Goal: Information Seeking & Learning: Learn about a topic

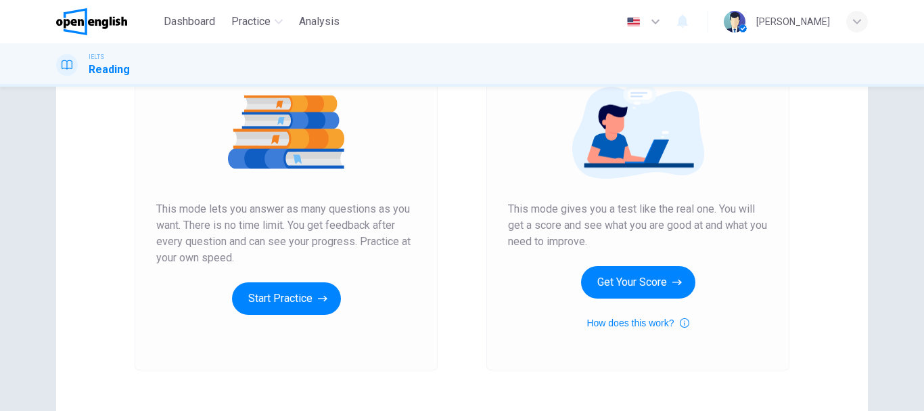
scroll to position [161, 0]
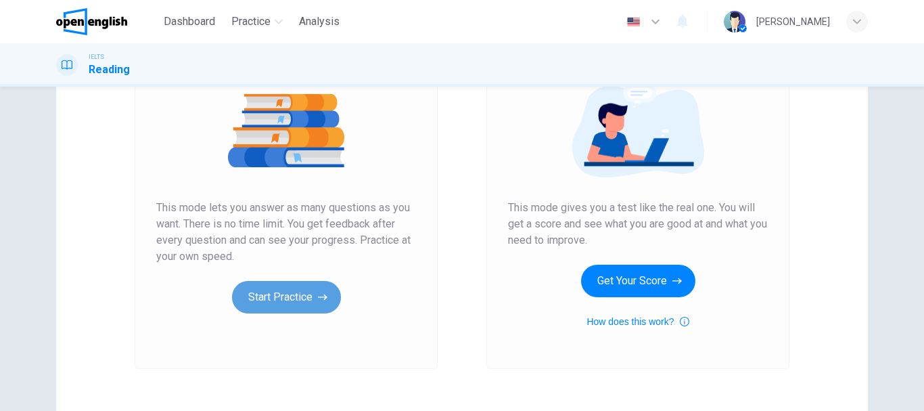
click at [268, 296] on button "Start Practice" at bounding box center [286, 297] width 109 height 32
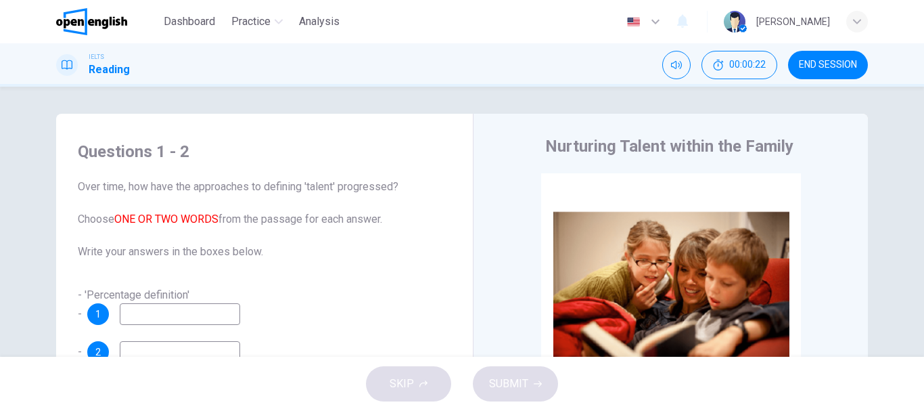
drag, startPoint x: 612, startPoint y: 145, endPoint x: 542, endPoint y: 147, distance: 69.7
click at [545, 147] on h4 "Nurturing Talent within the Family" at bounding box center [669, 146] width 248 height 22
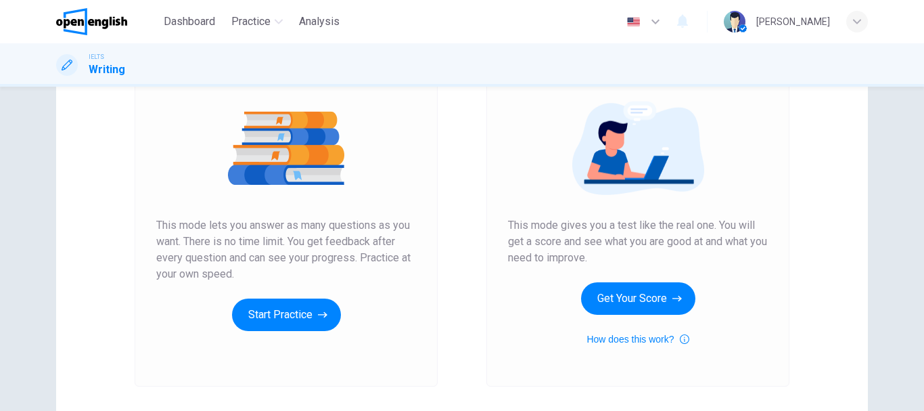
scroll to position [150, 0]
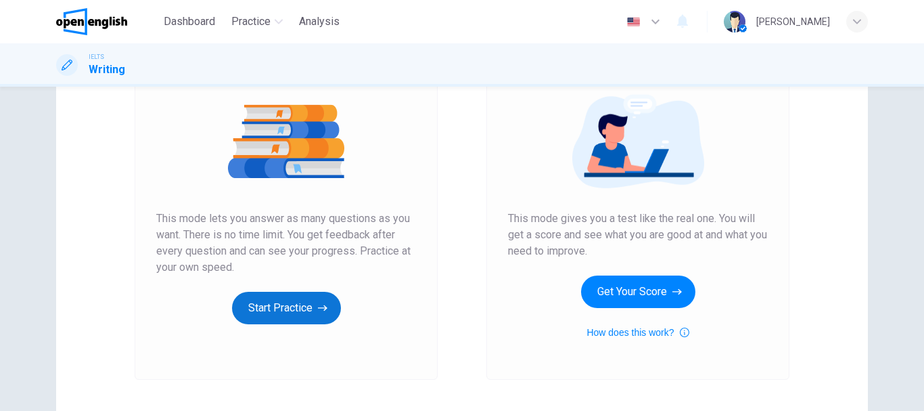
click at [287, 323] on button "Start Practice" at bounding box center [286, 308] width 109 height 32
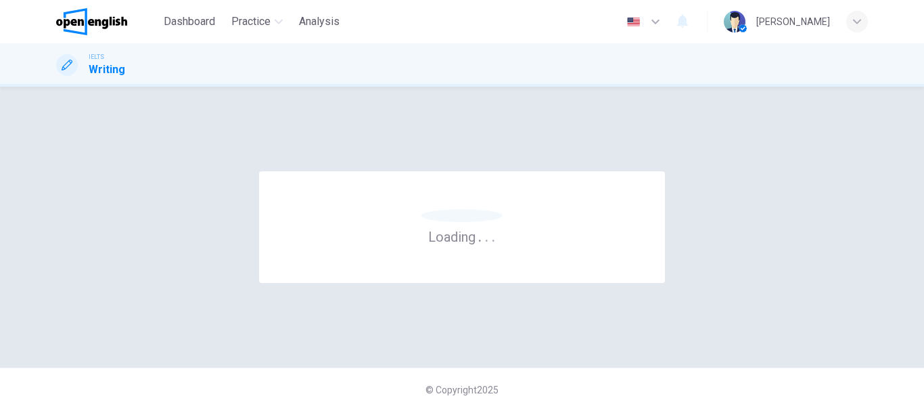
scroll to position [0, 0]
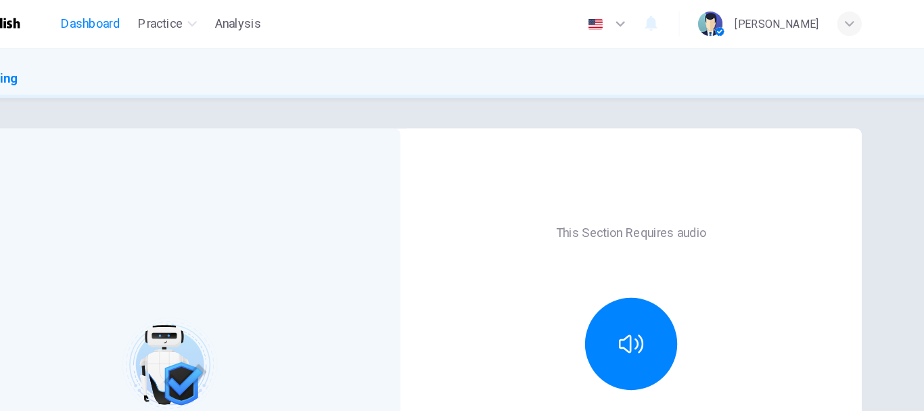
click at [181, 23] on span "Dashboard" at bounding box center [189, 22] width 51 height 16
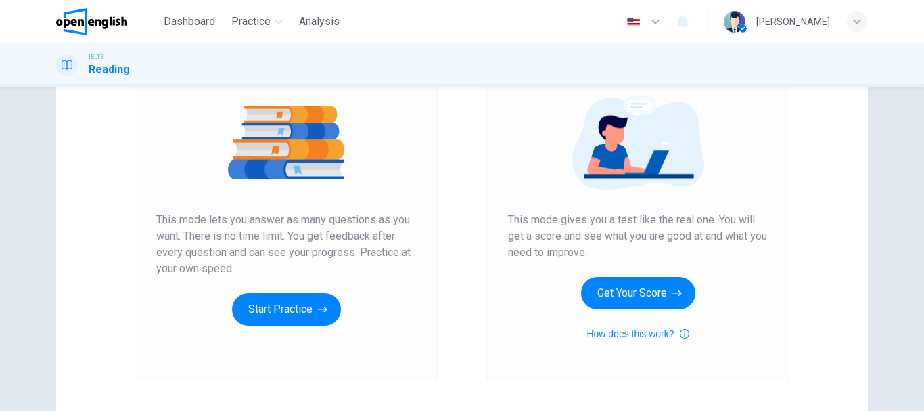
scroll to position [155, 0]
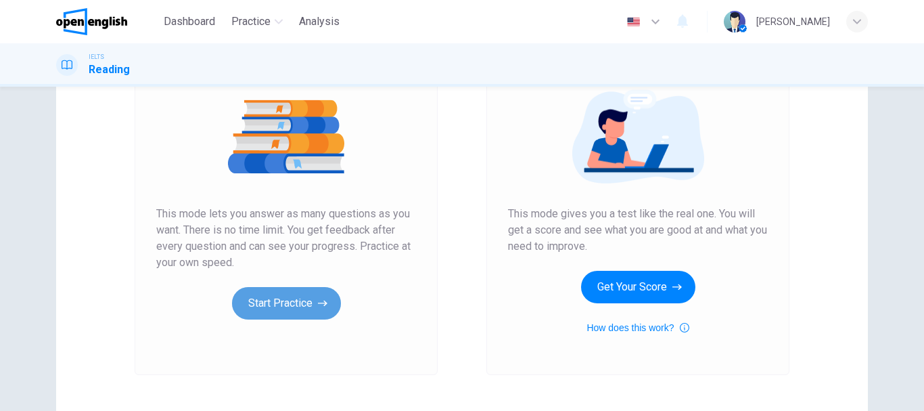
click at [283, 314] on button "Start Practice" at bounding box center [286, 303] width 109 height 32
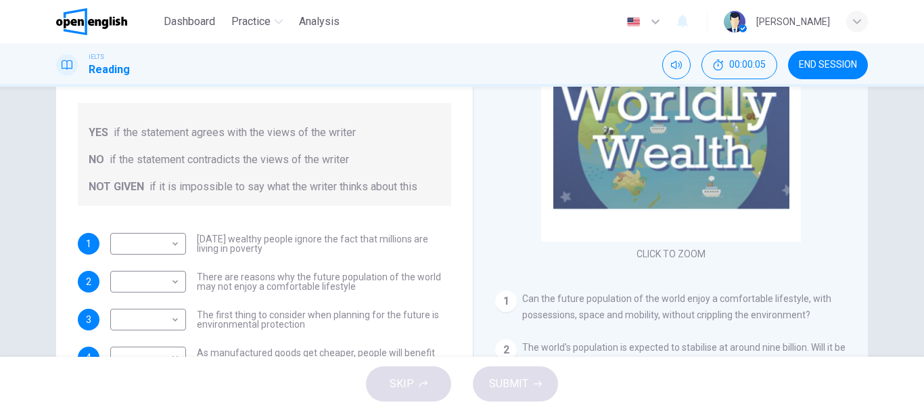
scroll to position [254, 0]
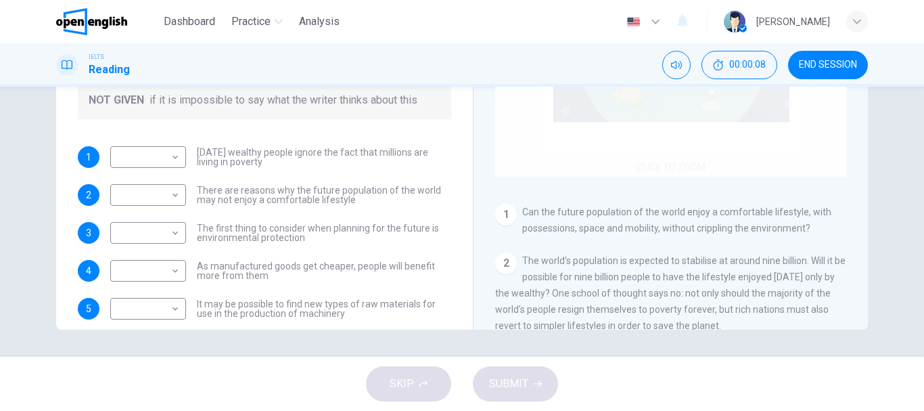
click at [679, 154] on div "Click to Zoom" at bounding box center [671, 48] width 352 height 258
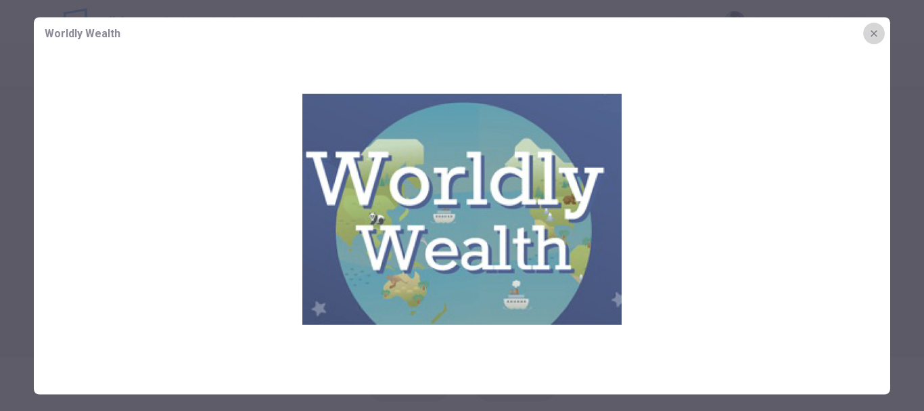
click at [877, 33] on icon "button" at bounding box center [874, 33] width 11 height 11
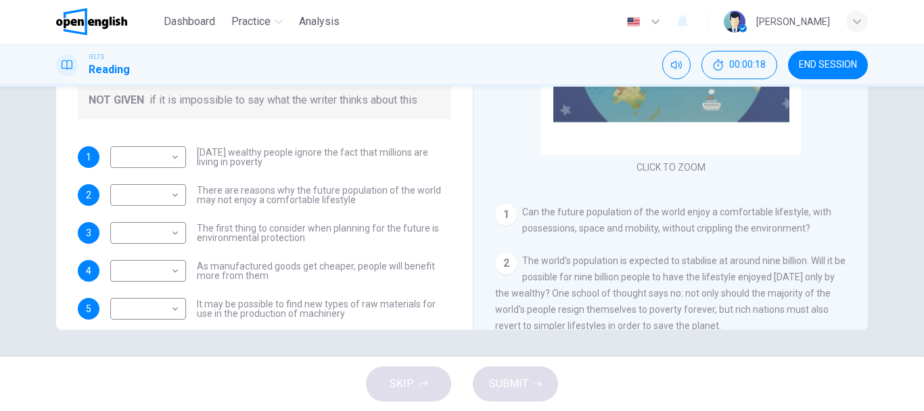
click at [767, 240] on div "CLICK TO ZOOM Click to Zoom 1 Can the future population of the world enjoy a co…" at bounding box center [679, 124] width 369 height 411
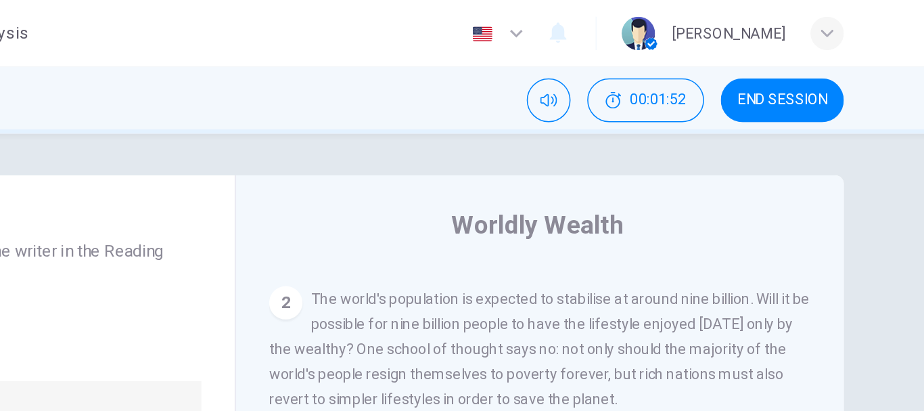
scroll to position [323, 0]
click at [698, 229] on span "The world's population is expected to stabilise at around nine billion. Will it…" at bounding box center [670, 225] width 351 height 76
click at [685, 172] on div "Worldly Wealth CLICK TO ZOOM Click to Zoom 1 Can the future population of the w…" at bounding box center [670, 360] width 395 height 492
click at [705, 204] on span "The world's population is expected to stabilise at around nine billion. Will it…" at bounding box center [670, 225] width 351 height 76
click at [728, 220] on div "2 The world's population is expected to stabilise at around nine billion. Will …" at bounding box center [671, 224] width 352 height 81
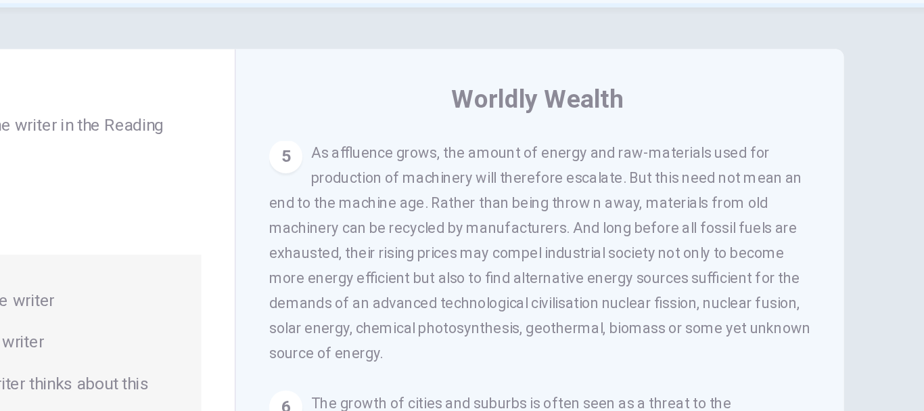
scroll to position [693, 0]
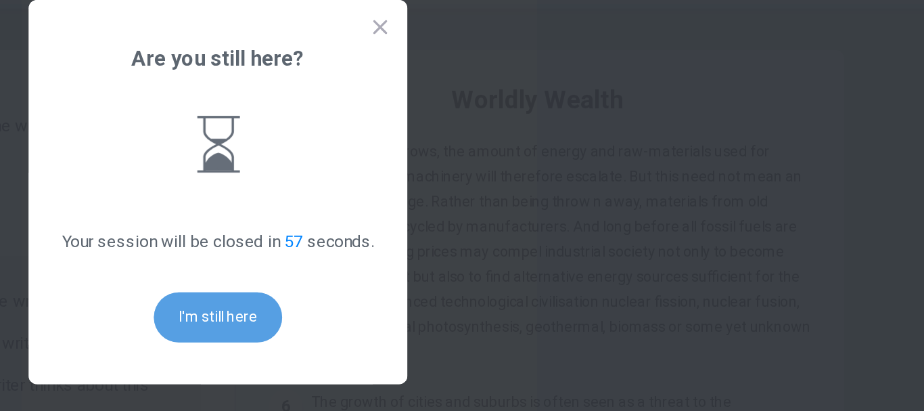
click at [472, 290] on button "I'm still here" at bounding box center [462, 287] width 83 height 32
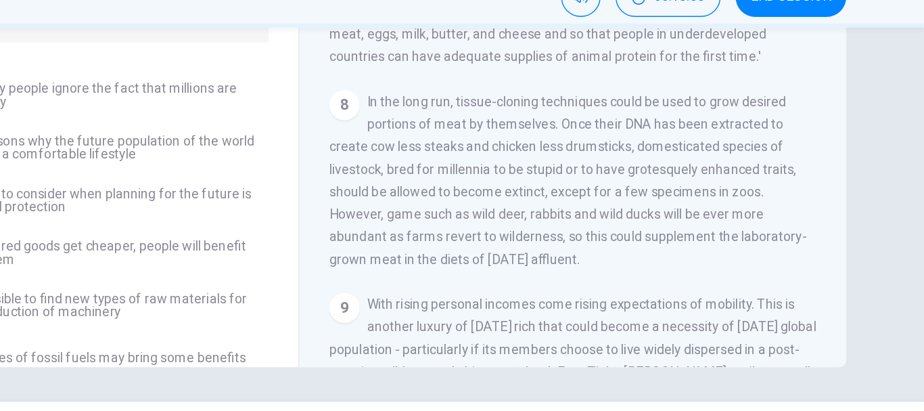
scroll to position [971, 0]
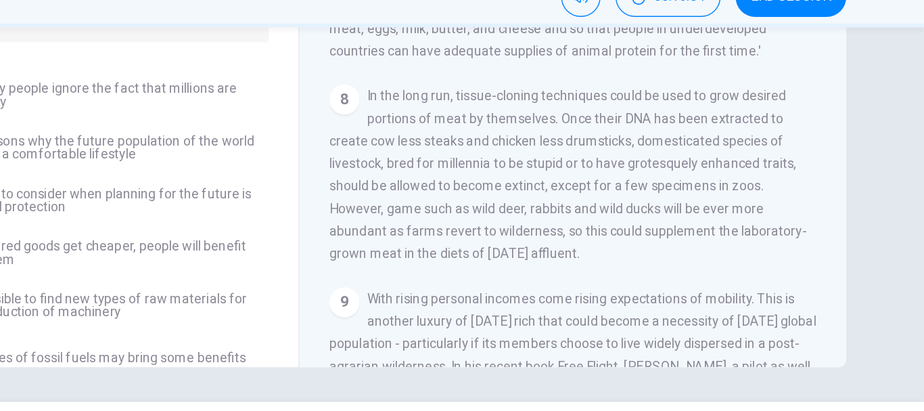
drag, startPoint x: 519, startPoint y: 152, endPoint x: 628, endPoint y: 215, distance: 125.5
click at [628, 215] on span "In the long run, tissue-cloning techniques could be used to grow desired portio…" at bounding box center [667, 193] width 344 height 125
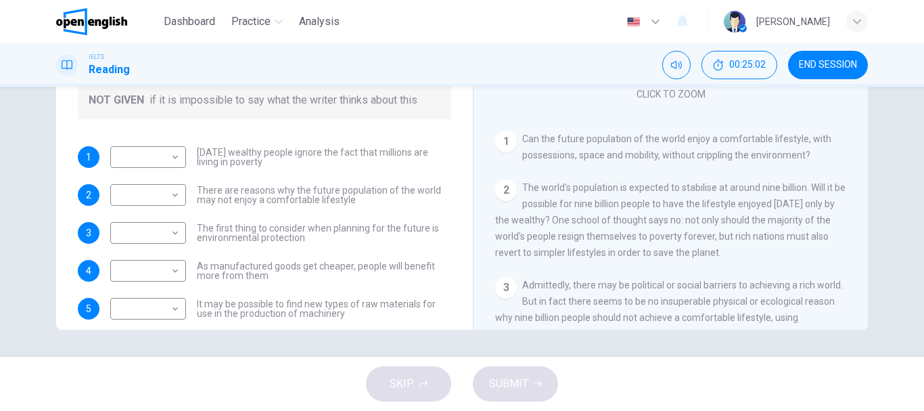
scroll to position [81, 0]
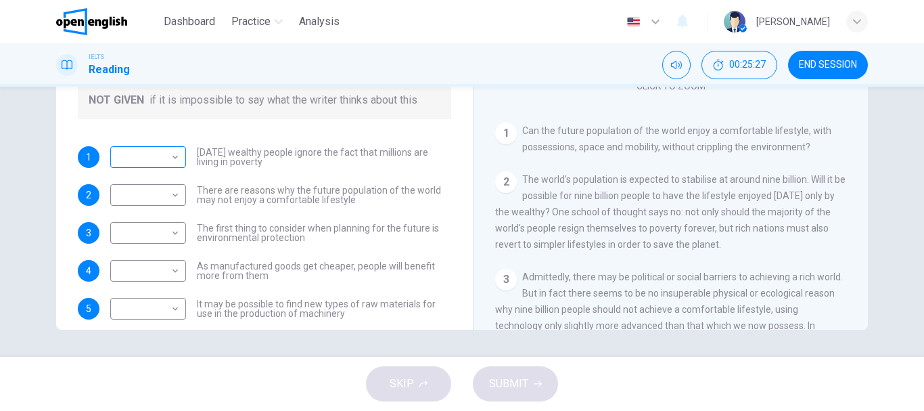
click at [174, 155] on body "This site uses cookies, as explained in our Privacy Policy . If you agree to th…" at bounding box center [462, 205] width 924 height 411
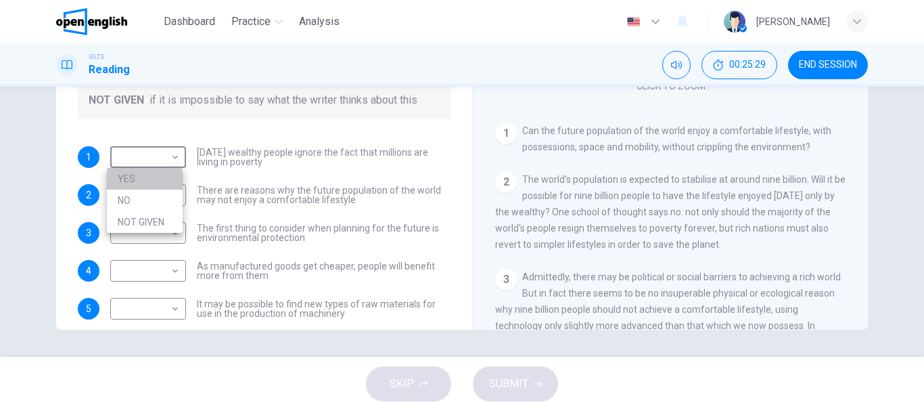
click at [164, 176] on li "YES" at bounding box center [145, 179] width 76 height 22
type input "***"
click at [404, 159] on span "[DATE] wealthy people ignore the fact that millions are living in poverty" at bounding box center [324, 157] width 254 height 19
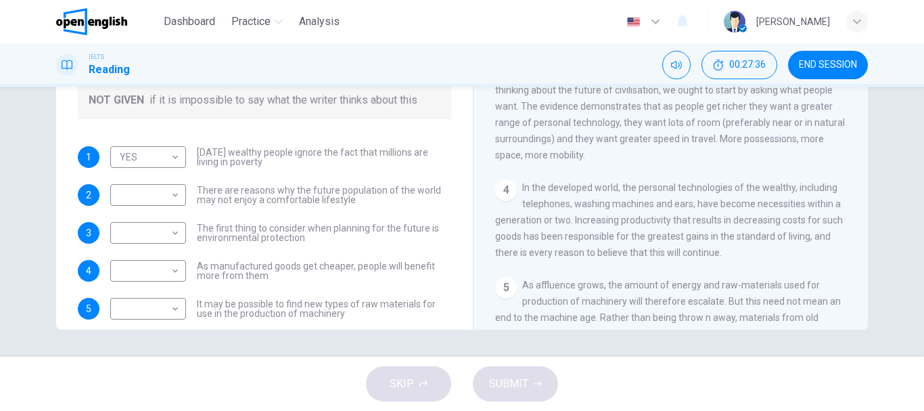
scroll to position [334, 0]
click at [169, 195] on body "This site uses cookies, as explained in our Privacy Policy . If you agree to th…" at bounding box center [462, 205] width 924 height 411
click at [167, 217] on li "YES" at bounding box center [145, 217] width 76 height 22
type input "***"
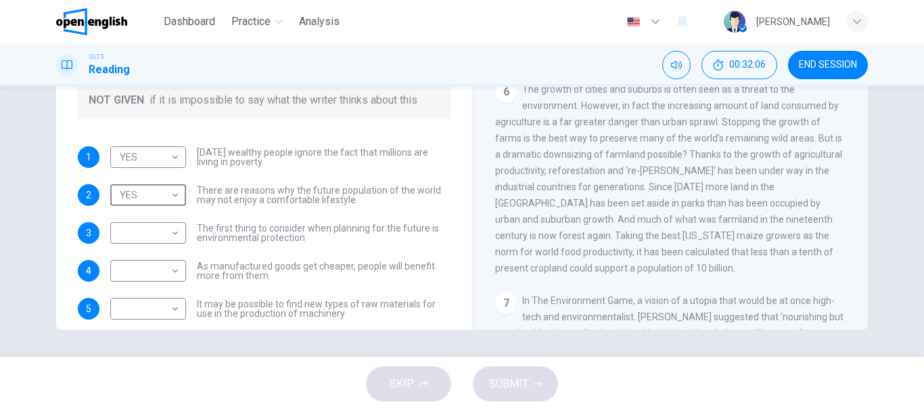
scroll to position [697, 0]
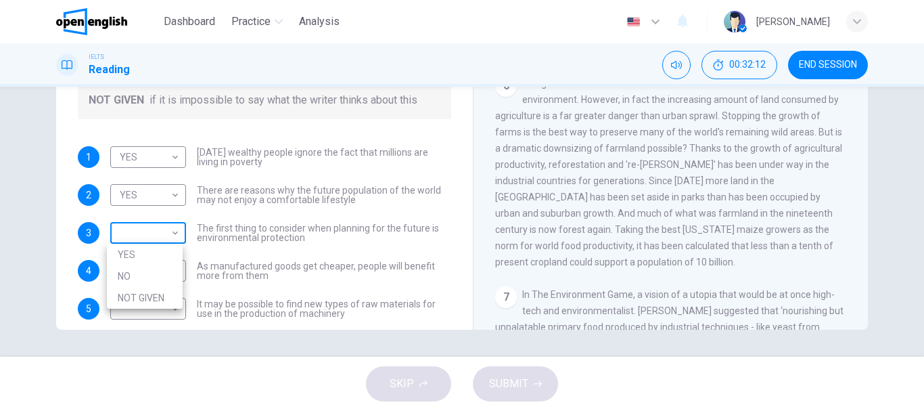
click at [171, 231] on body "This site uses cookies, as explained in our Privacy Policy . If you agree to th…" at bounding box center [462, 205] width 924 height 411
click at [170, 298] on li "NOT GIVEN" at bounding box center [145, 298] width 76 height 22
type input "*********"
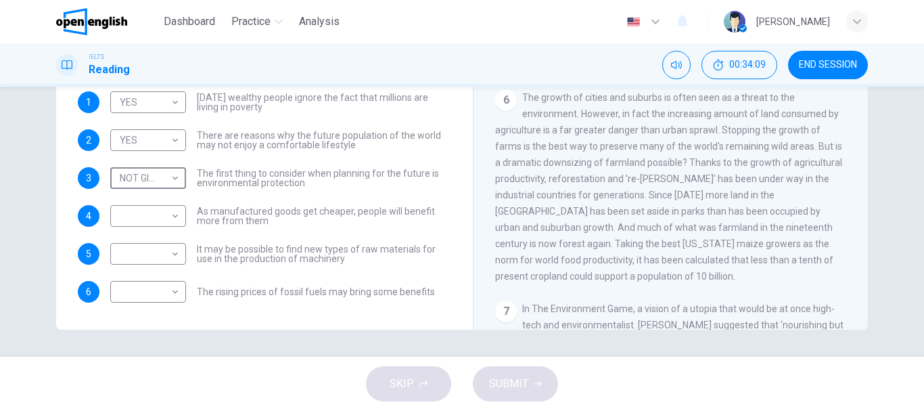
scroll to position [686, 0]
click at [171, 217] on body "This site uses cookies, as explained in our Privacy Policy . If you agree to th…" at bounding box center [462, 205] width 924 height 411
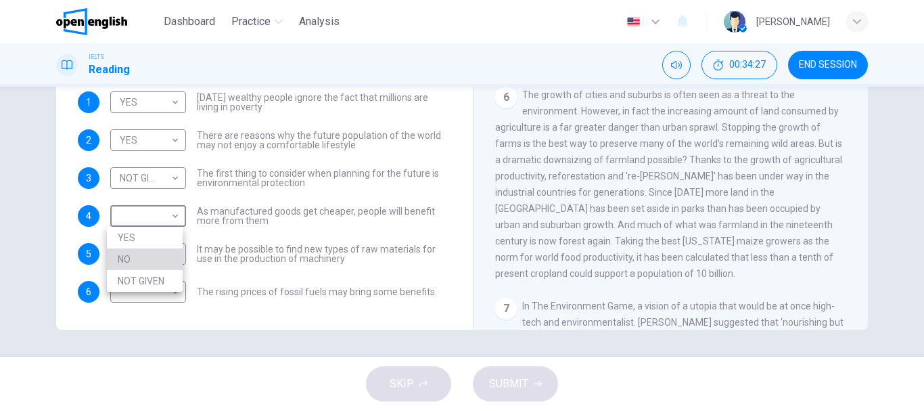
click at [168, 259] on li "NO" at bounding box center [145, 259] width 76 height 22
type input "**"
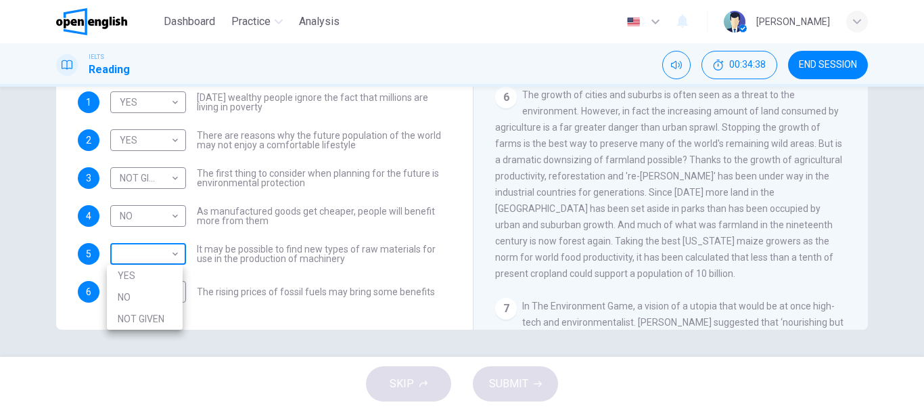
click at [171, 257] on body "This site uses cookies, as explained in our Privacy Policy . If you agree to th…" at bounding box center [462, 205] width 924 height 411
click at [162, 297] on li "NO" at bounding box center [145, 297] width 76 height 22
type input "**"
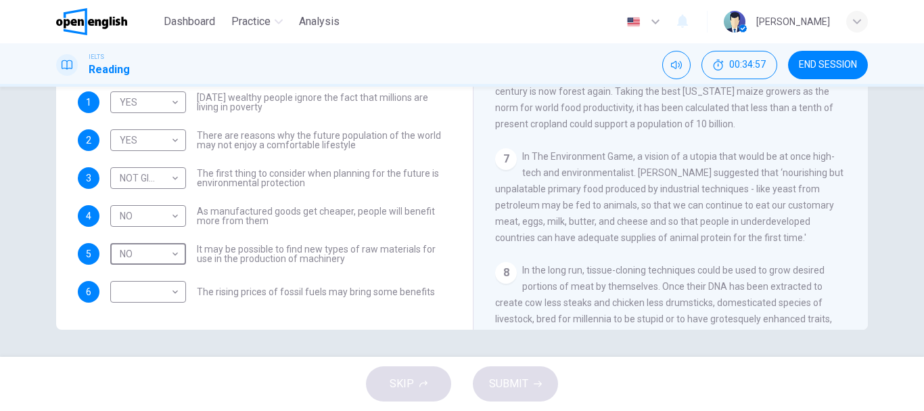
scroll to position [853, 0]
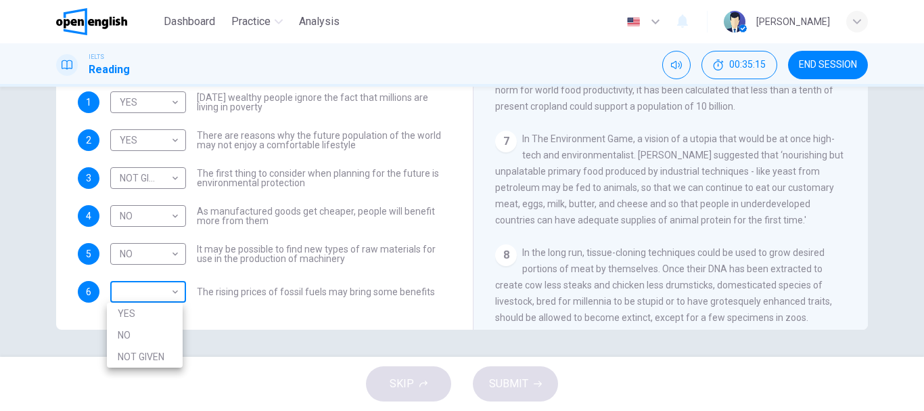
click at [166, 295] on body "This site uses cookies, as explained in our Privacy Policy . If you agree to th…" at bounding box center [462, 205] width 924 height 411
click at [161, 357] on li "NOT GIVEN" at bounding box center [145, 357] width 76 height 22
type input "*********"
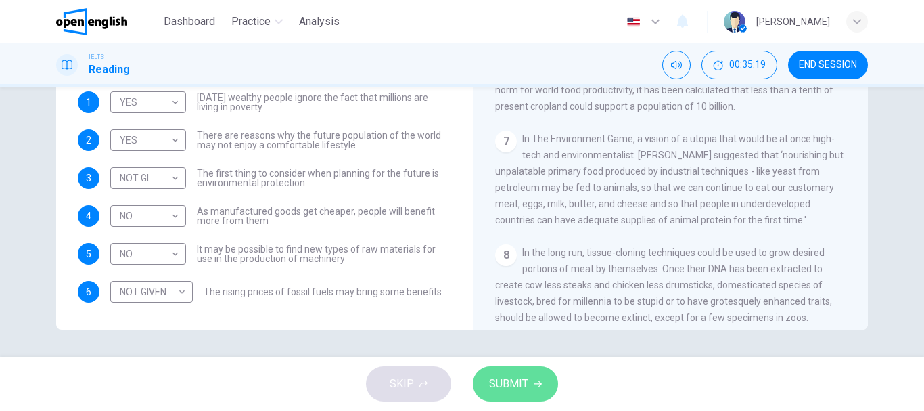
click at [510, 384] on span "SUBMIT" at bounding box center [508, 383] width 39 height 19
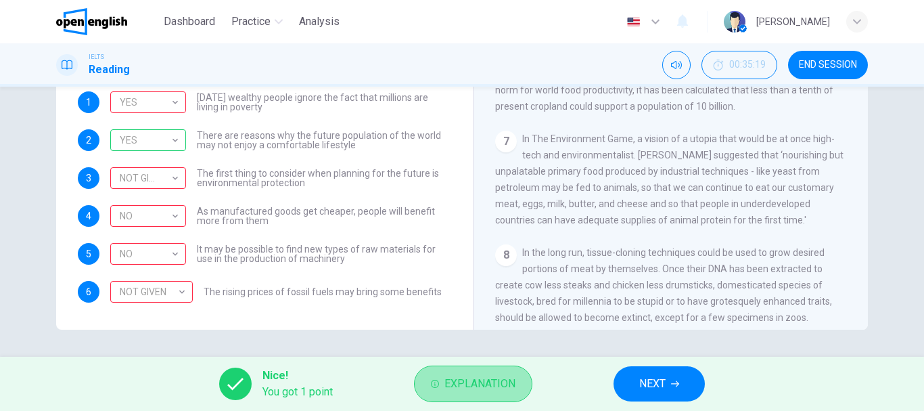
click at [481, 392] on span "Explanation" at bounding box center [480, 383] width 71 height 19
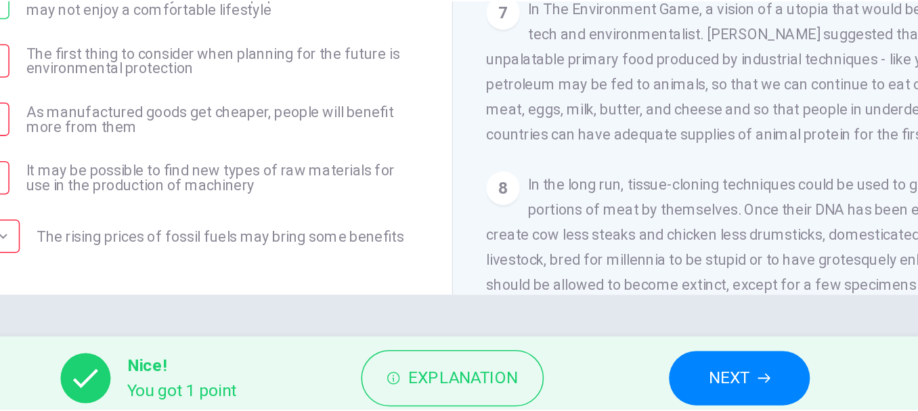
scroll to position [0, 0]
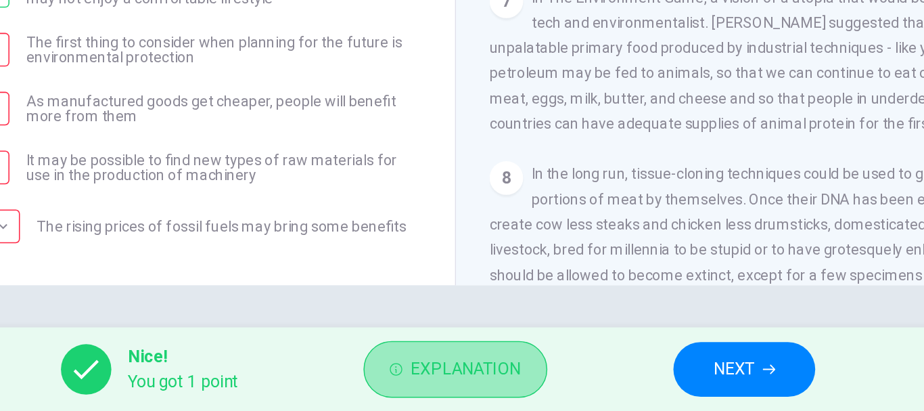
click at [479, 386] on span "Explanation" at bounding box center [480, 383] width 71 height 19
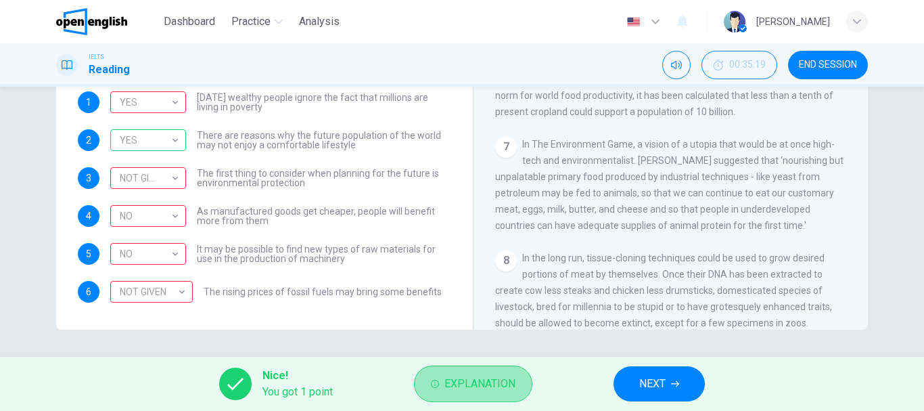
click at [468, 384] on span "Explanation" at bounding box center [480, 383] width 71 height 19
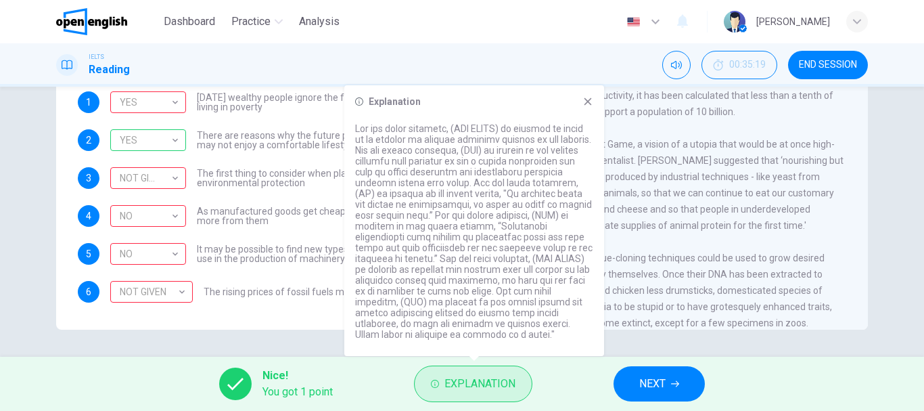
scroll to position [254, 0]
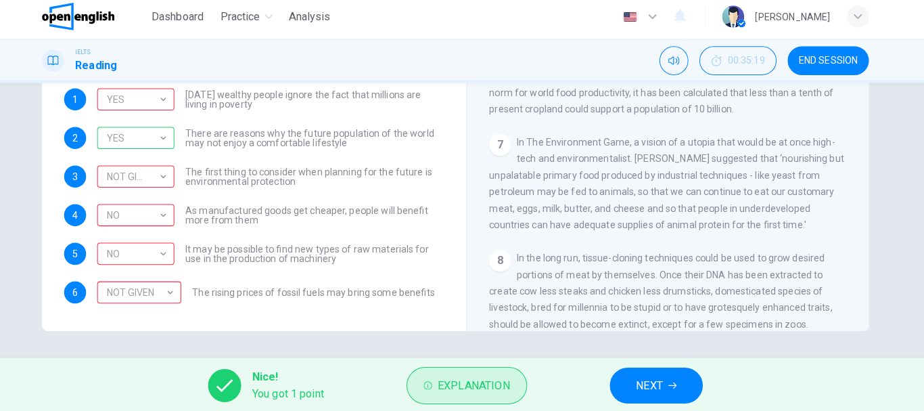
click at [484, 391] on span "Explanation" at bounding box center [480, 383] width 71 height 19
click at [479, 385] on span "Explanation" at bounding box center [480, 383] width 71 height 19
click at [468, 397] on button "Explanation" at bounding box center [473, 383] width 118 height 37
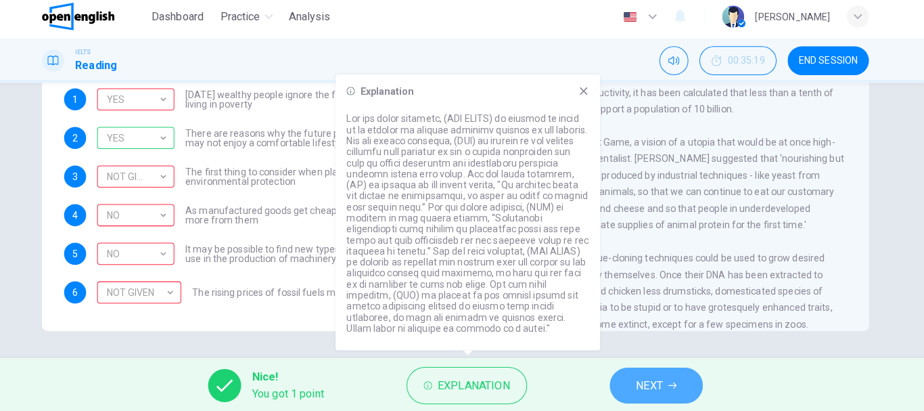
click at [652, 381] on span "NEXT" at bounding box center [652, 383] width 26 height 19
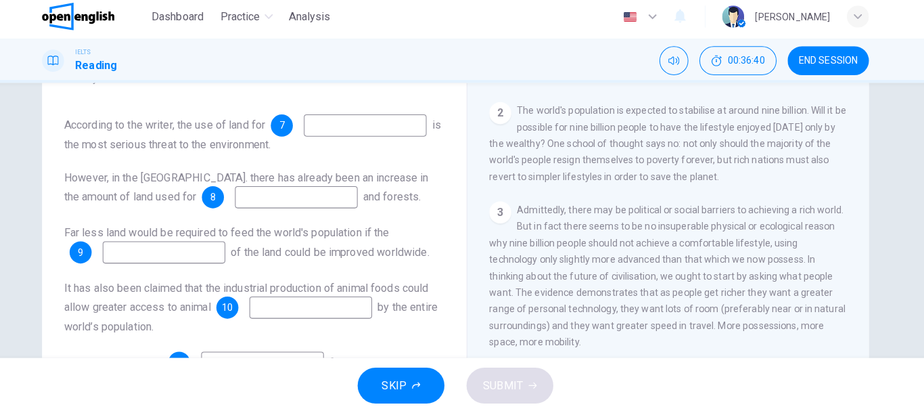
scroll to position [244, 0]
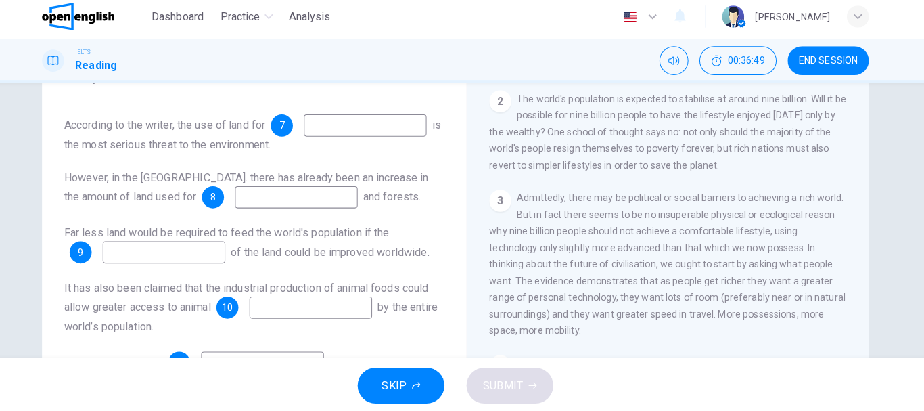
click at [313, 139] on input at bounding box center [373, 129] width 120 height 22
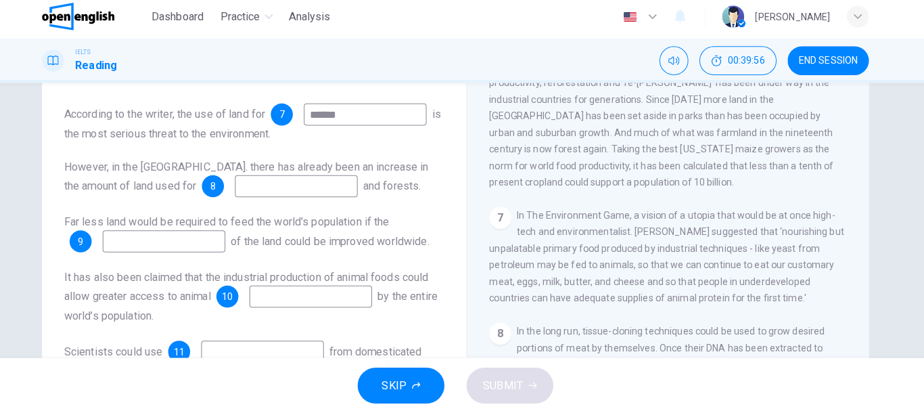
scroll to position [186, 0]
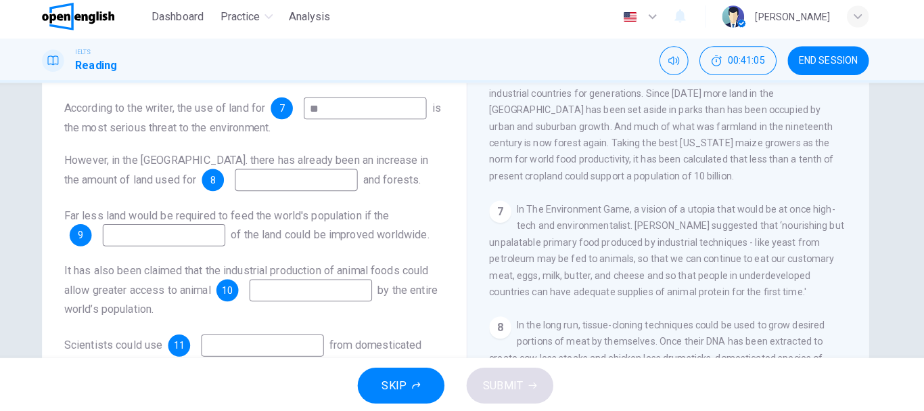
type input "*"
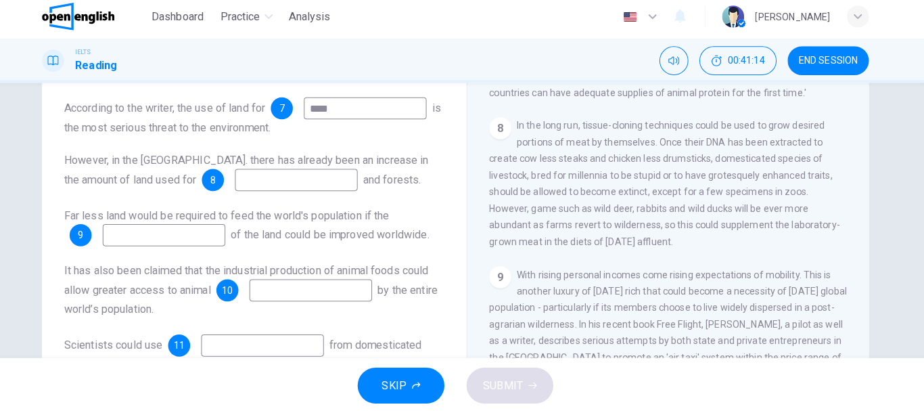
scroll to position [1053, 0]
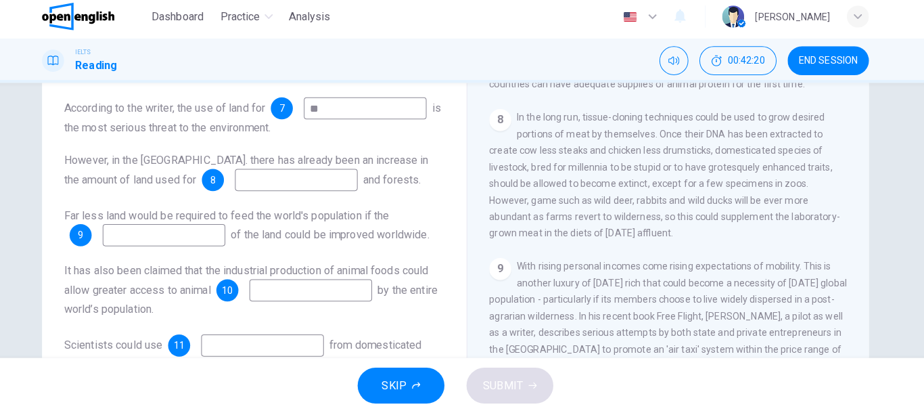
type input "*"
type input "*******"
click at [246, 193] on input at bounding box center [306, 182] width 120 height 22
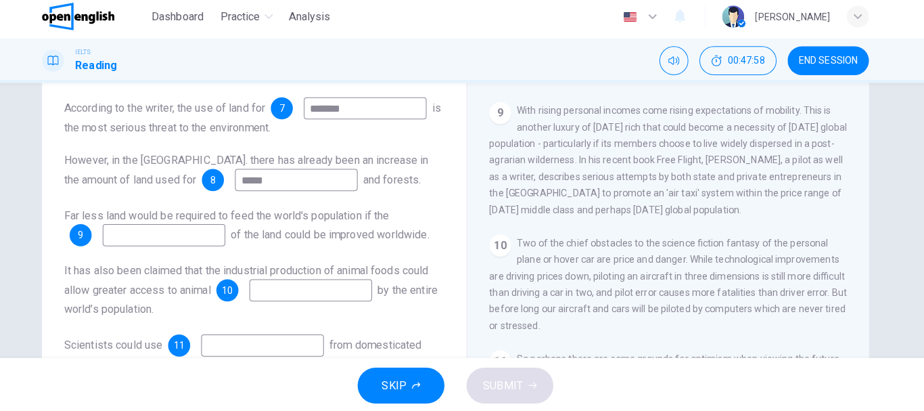
scroll to position [1209, 0]
type input "*****"
click at [180, 247] on input at bounding box center [176, 236] width 120 height 22
type input "*"
drag, startPoint x: 159, startPoint y: 250, endPoint x: 102, endPoint y: 256, distance: 57.8
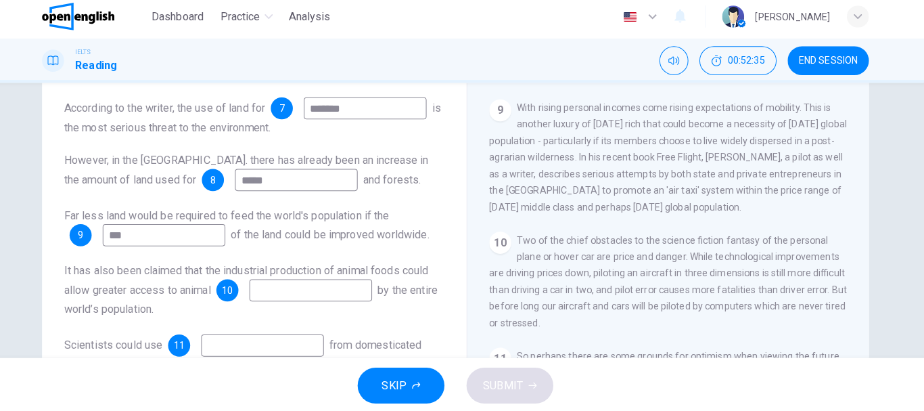
click at [102, 247] on div "9 ***" at bounding box center [159, 236] width 153 height 22
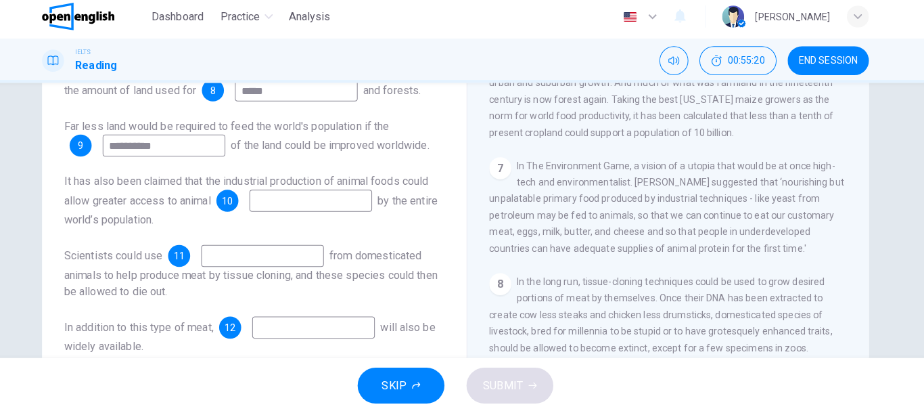
scroll to position [880, 0]
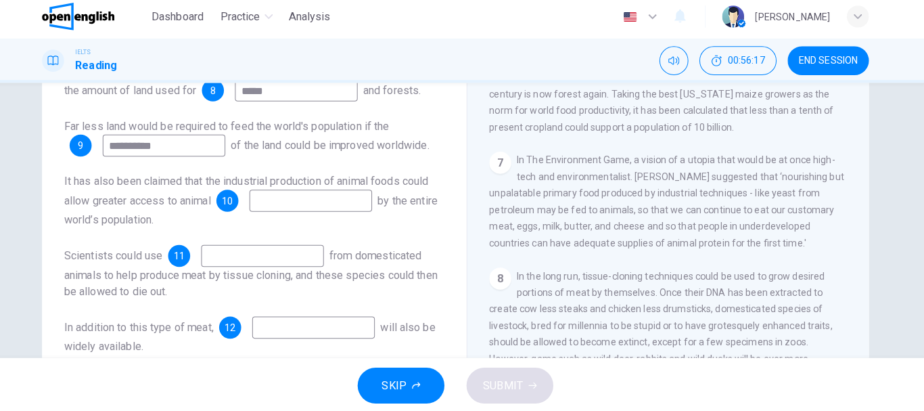
type input "**********"
click at [302, 204] on input at bounding box center [320, 203] width 120 height 22
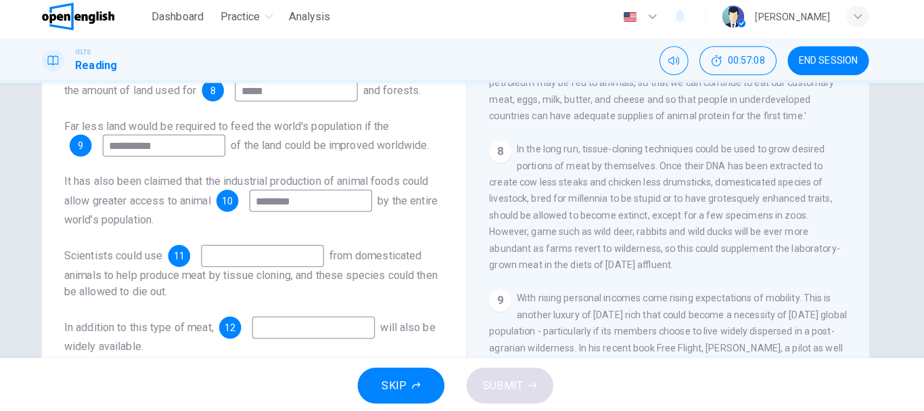
scroll to position [997, 0]
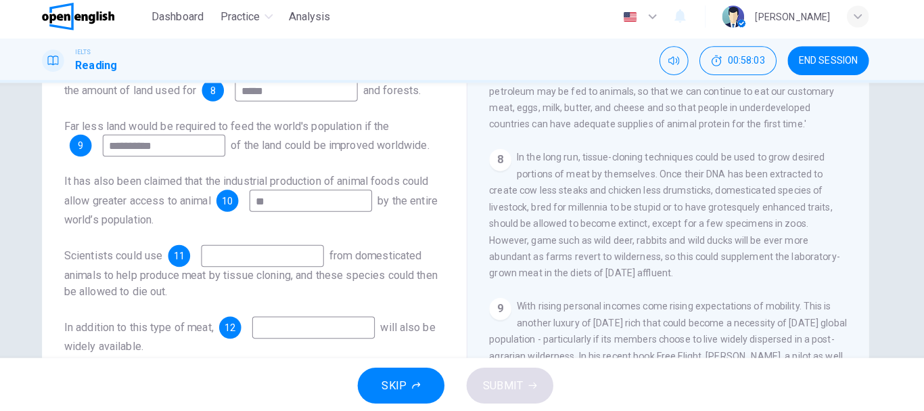
type input "*"
type input "*******"
click at [303, 253] on input at bounding box center [272, 257] width 120 height 22
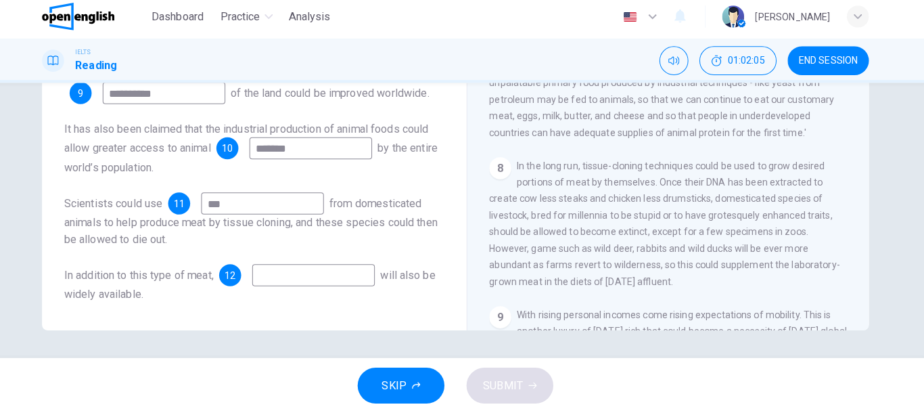
scroll to position [943, 0]
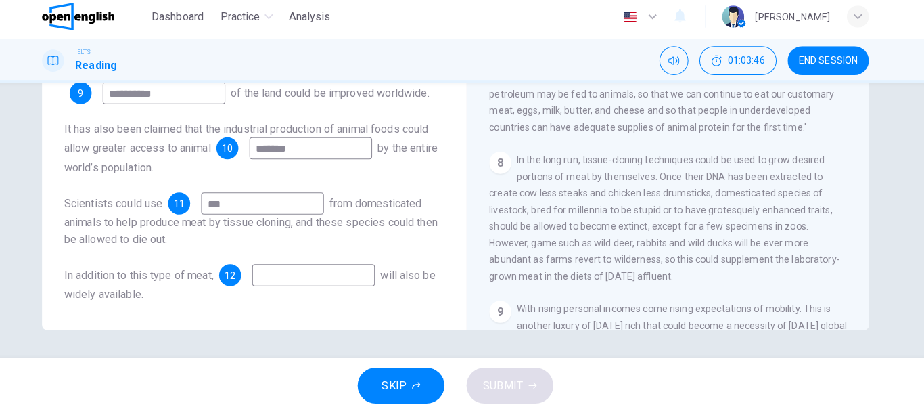
type input "***"
click at [357, 274] on input at bounding box center [323, 276] width 120 height 22
type input "*"
click at [317, 270] on input "**********" at bounding box center [323, 276] width 120 height 22
type input "**********"
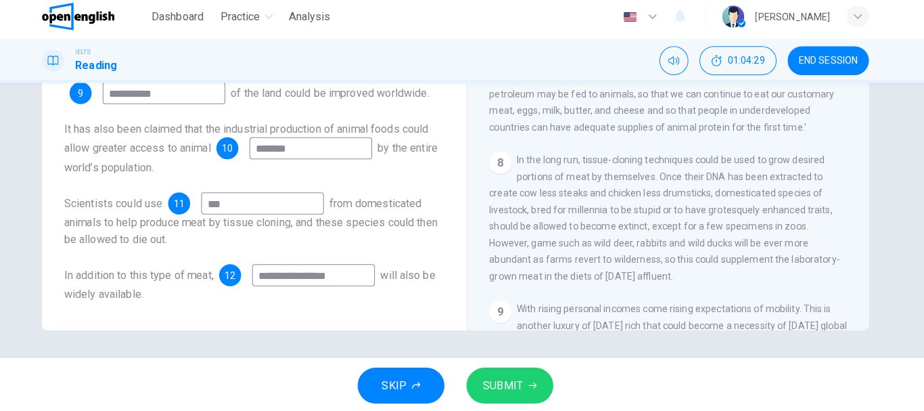
click at [397, 248] on div "Scientists could use 11 *** from domesticated animals to help produce meat by t…" at bounding box center [265, 221] width 374 height 54
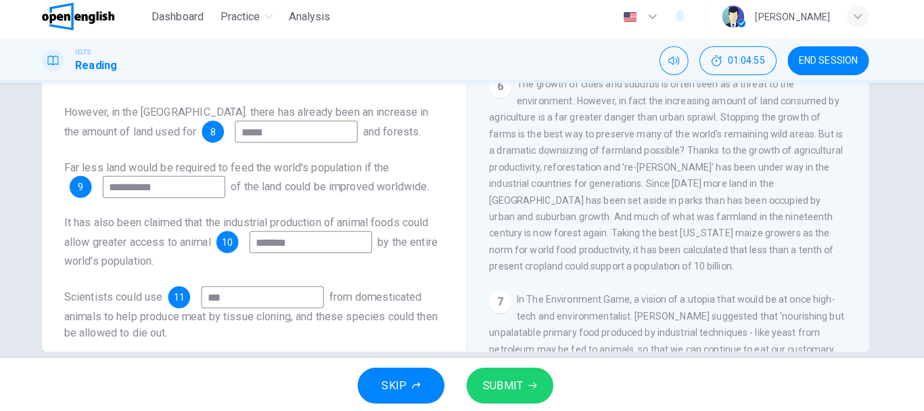
scroll to position [254, 0]
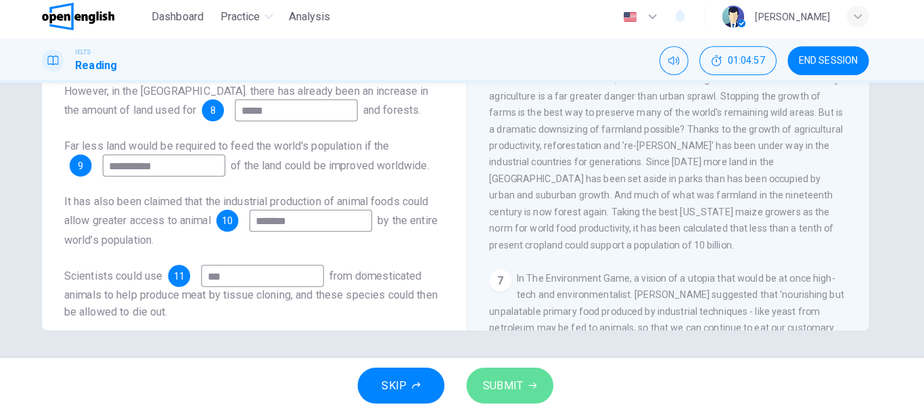
click at [520, 386] on span "SUBMIT" at bounding box center [508, 383] width 39 height 19
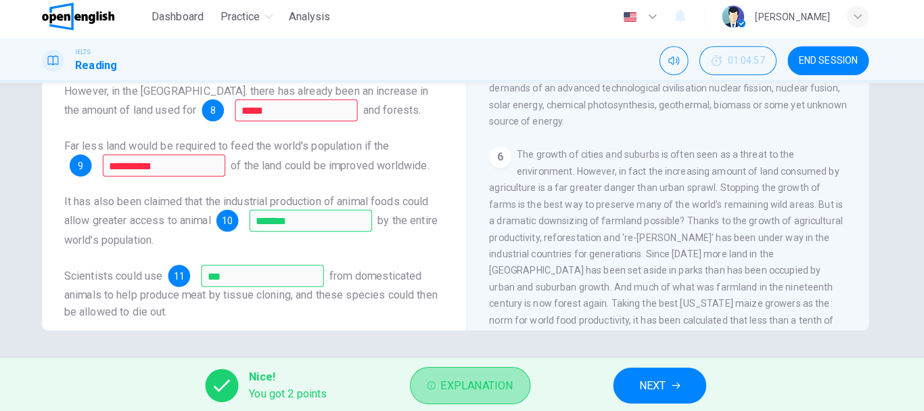
click at [489, 384] on span "Explanation" at bounding box center [483, 383] width 71 height 19
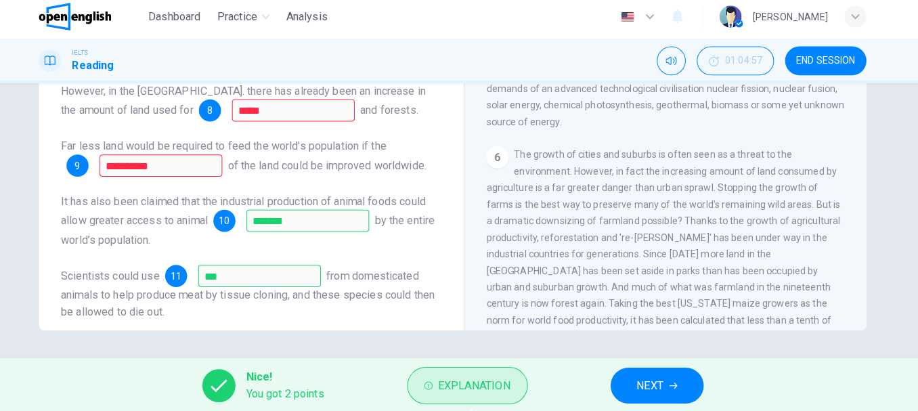
click at [489, 384] on span "Explanation" at bounding box center [480, 383] width 71 height 19
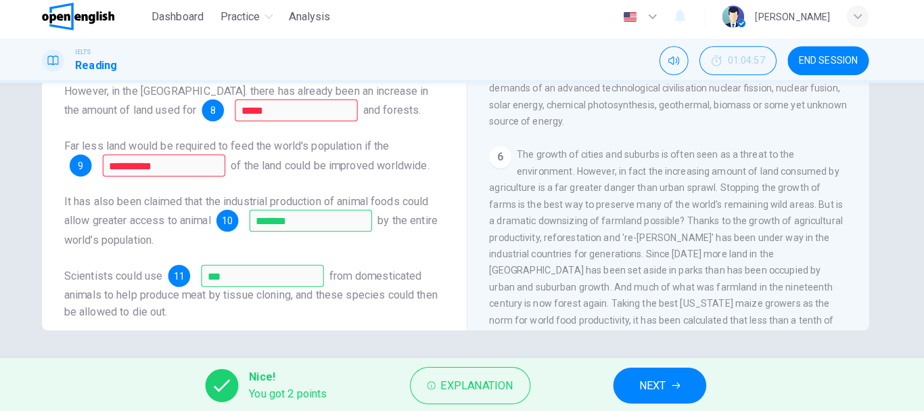
click at [920, 245] on div "**********" at bounding box center [462, 222] width 924 height 270
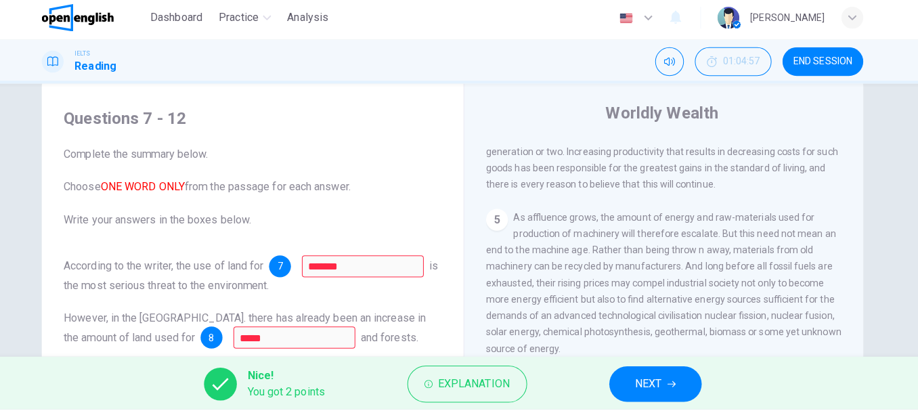
scroll to position [0, 0]
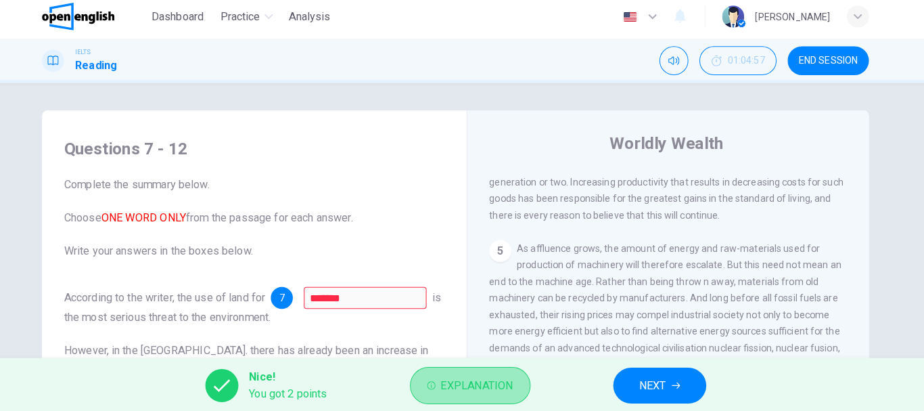
click at [461, 375] on span "Explanation" at bounding box center [483, 383] width 71 height 19
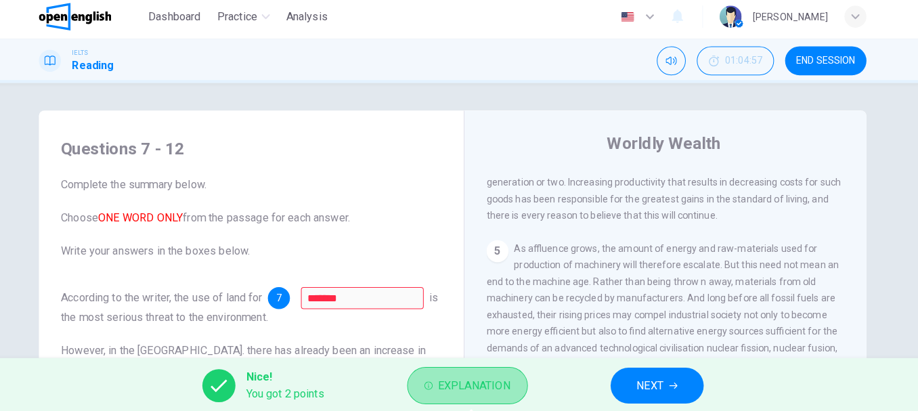
click at [480, 382] on span "Explanation" at bounding box center [480, 383] width 71 height 19
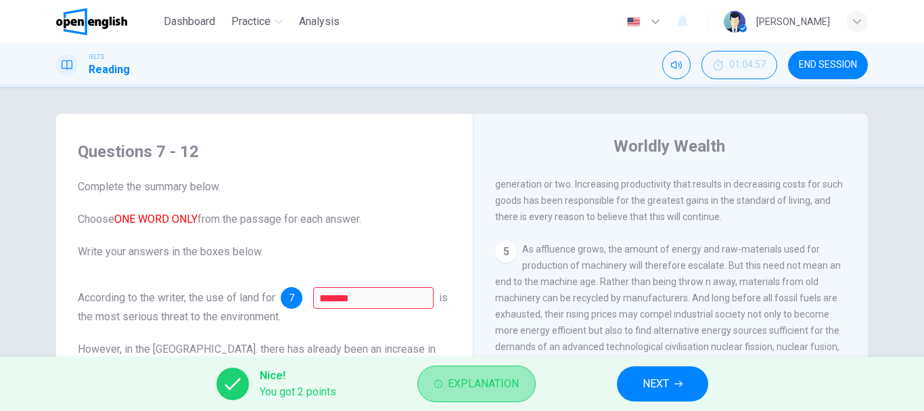
click at [463, 387] on span "Explanation" at bounding box center [483, 383] width 71 height 19
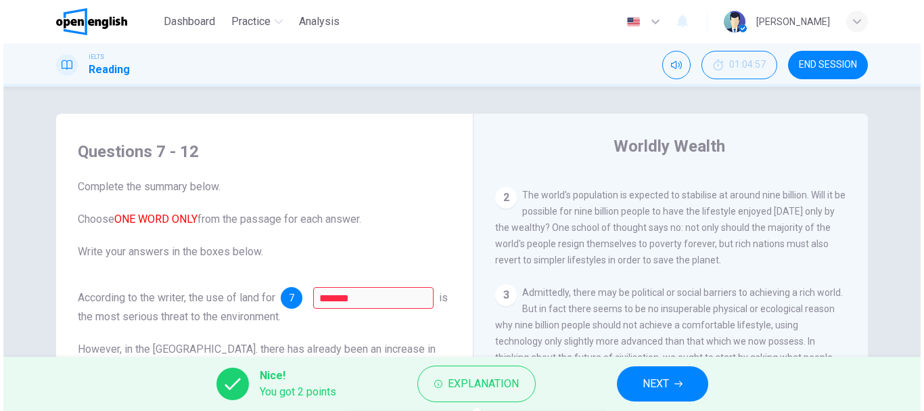
scroll to position [325, 0]
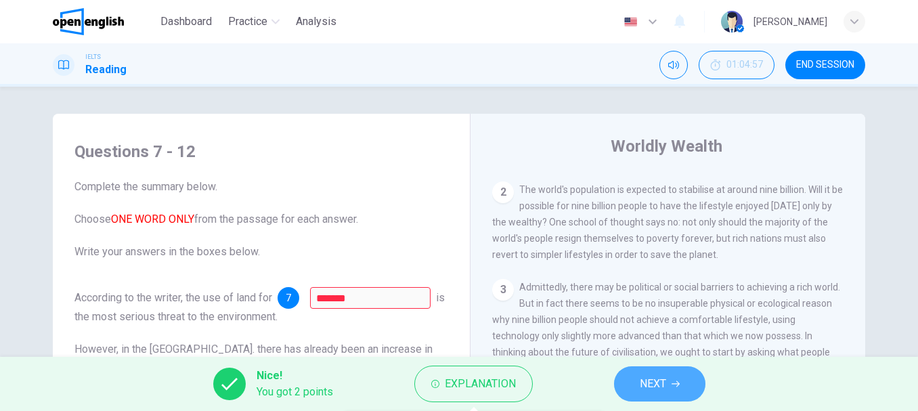
click at [657, 373] on button "NEXT" at bounding box center [659, 383] width 91 height 35
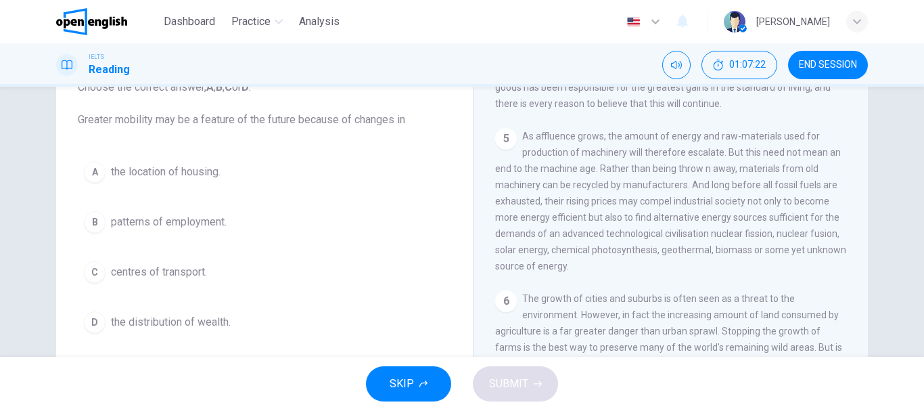
scroll to position [648, 0]
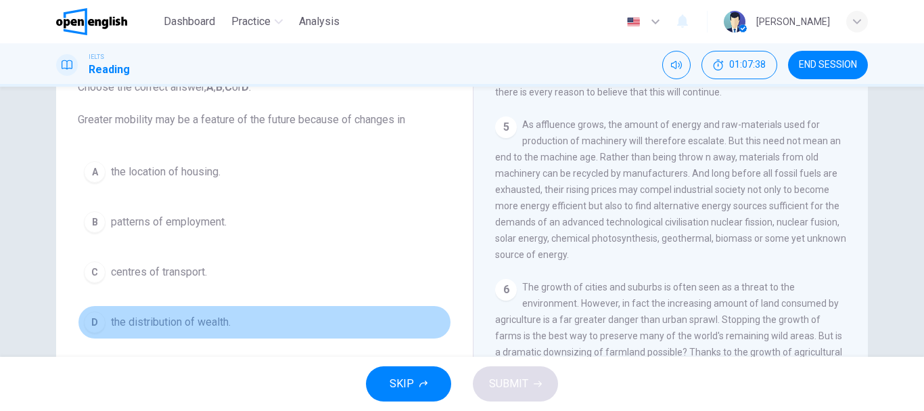
click at [171, 326] on span "the distribution of wealth." at bounding box center [171, 322] width 120 height 16
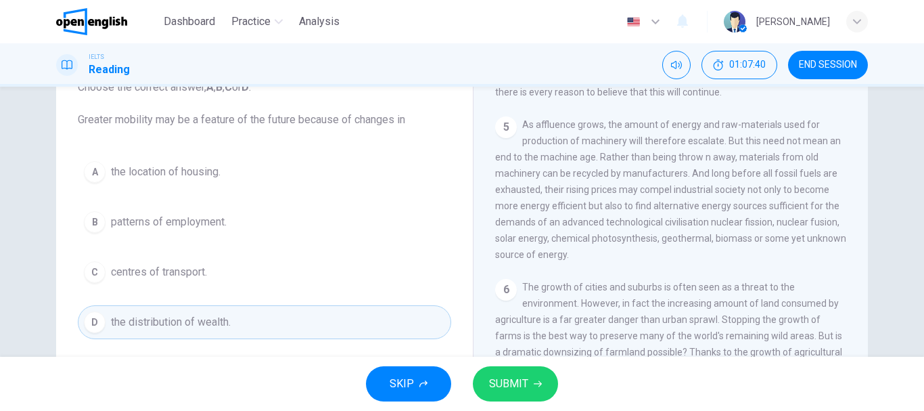
click at [508, 383] on span "SUBMIT" at bounding box center [508, 383] width 39 height 19
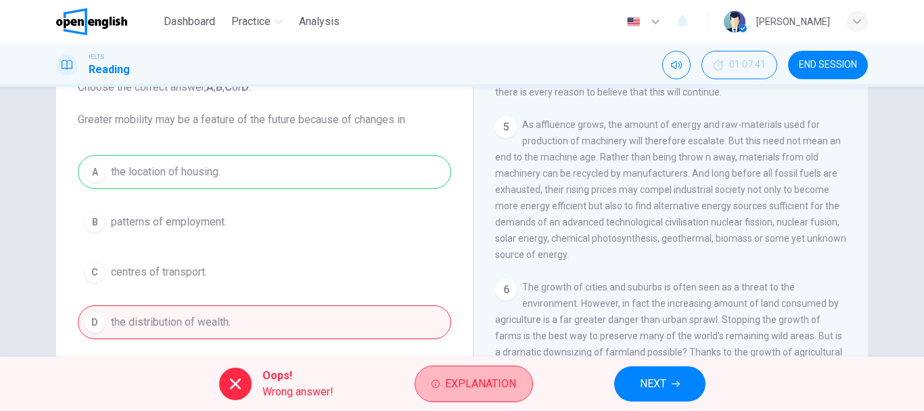
click at [508, 383] on span "Explanation" at bounding box center [480, 383] width 71 height 19
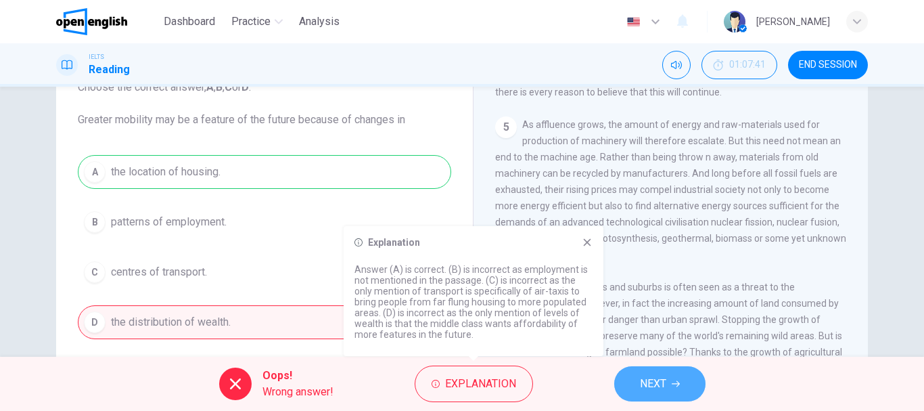
click at [663, 389] on span "NEXT" at bounding box center [653, 383] width 26 height 19
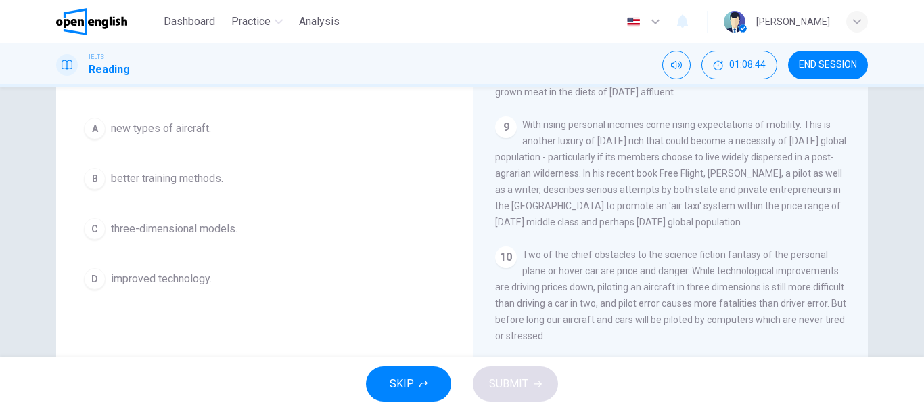
scroll to position [1245, 0]
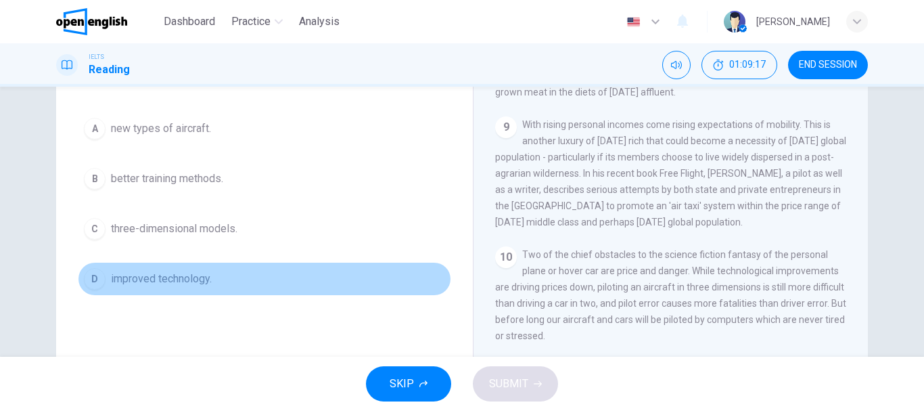
click at [186, 275] on span "improved technology." at bounding box center [161, 279] width 101 height 16
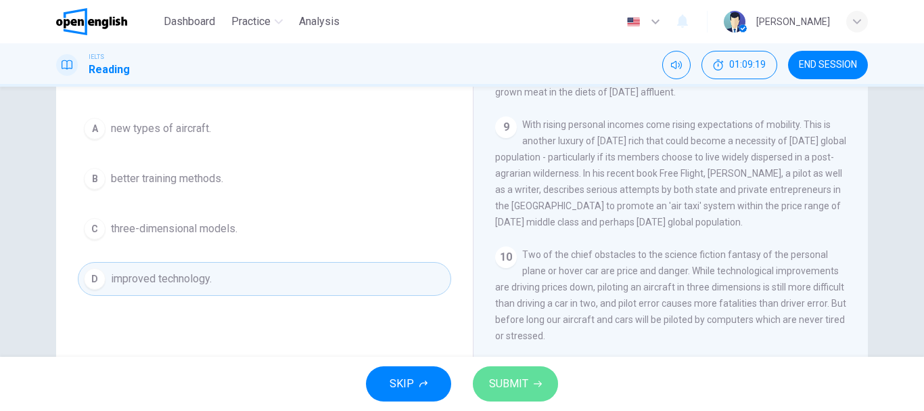
click at [518, 389] on span "SUBMIT" at bounding box center [508, 383] width 39 height 19
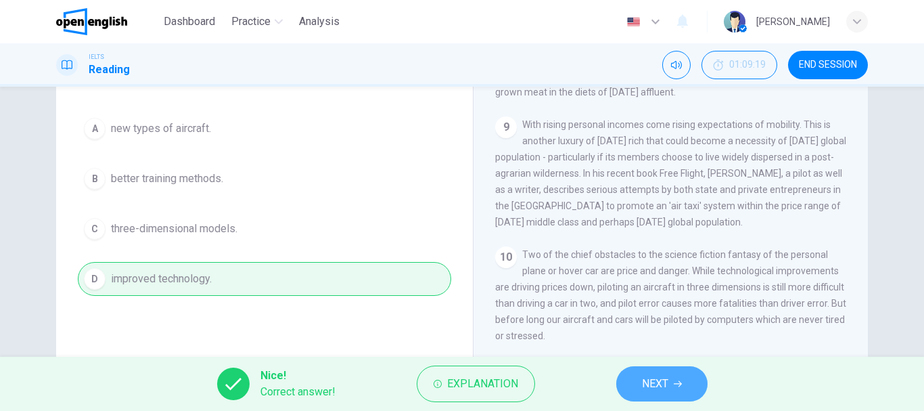
click at [658, 385] on span "NEXT" at bounding box center [655, 383] width 26 height 19
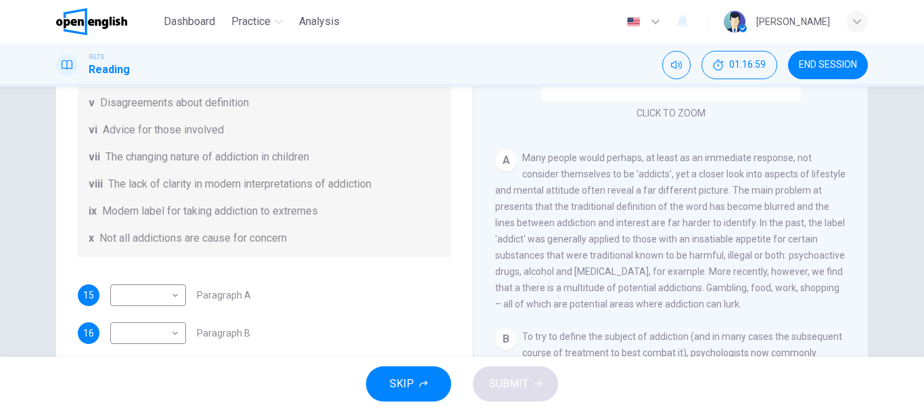
scroll to position [201, 0]
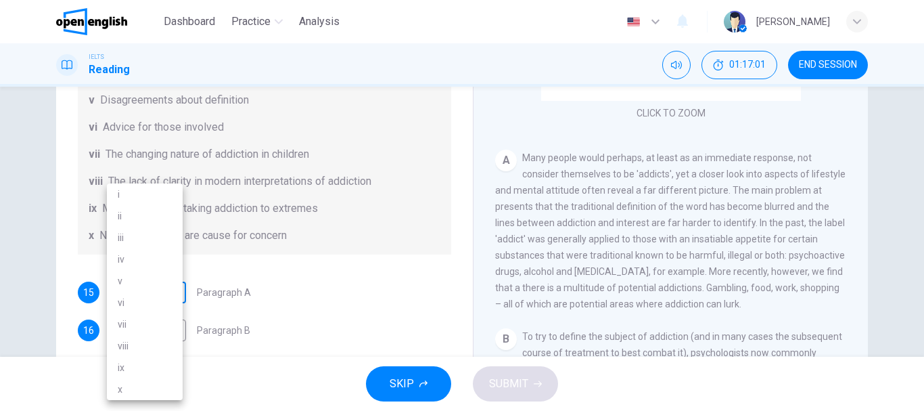
click at [171, 290] on body "This site uses cookies, as explained in our Privacy Policy . If you agree to th…" at bounding box center [462, 205] width 924 height 411
click at [152, 286] on li "v" at bounding box center [145, 281] width 76 height 22
type input "*"
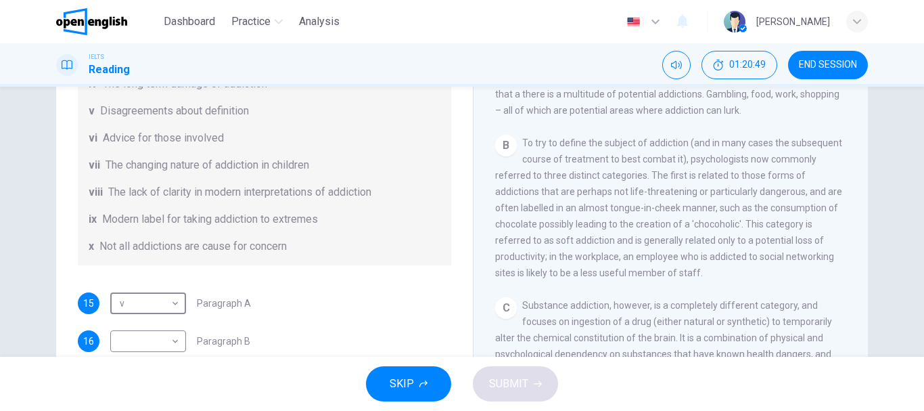
scroll to position [195, 0]
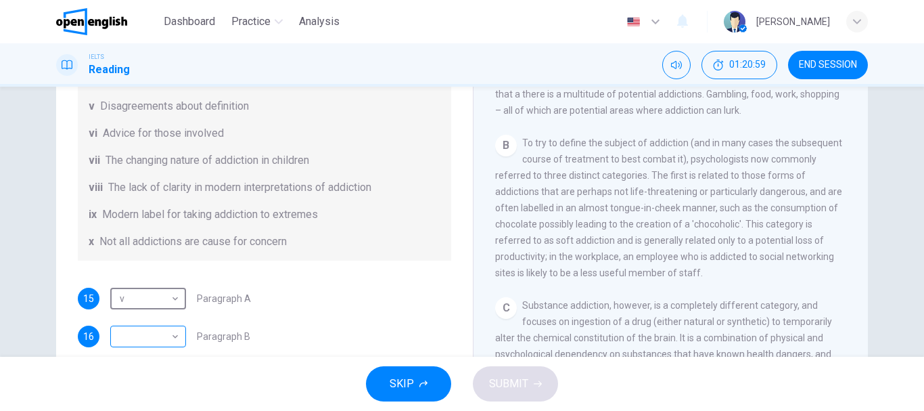
click at [174, 335] on body "This site uses cookies, as explained in our Privacy Policy . If you agree to th…" at bounding box center [462, 205] width 924 height 411
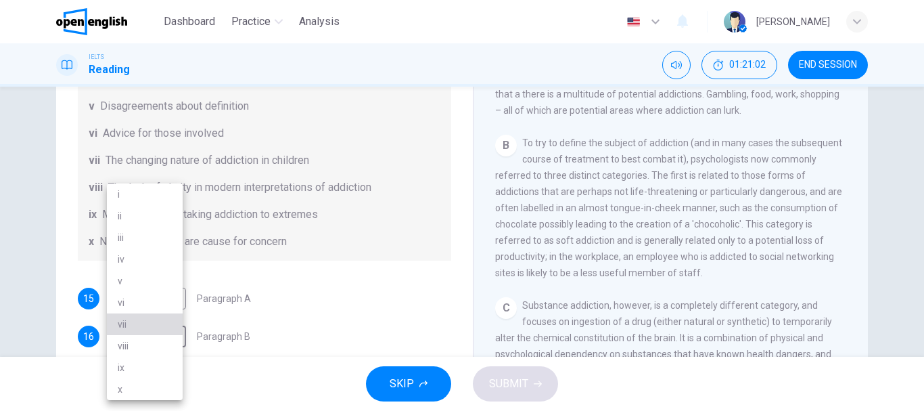
click at [165, 322] on li "vii" at bounding box center [145, 324] width 76 height 22
click at [171, 340] on body "This site uses cookies, as explained in our Privacy Policy . If you agree to th…" at bounding box center [462, 205] width 924 height 411
click at [171, 344] on li "viii" at bounding box center [145, 346] width 76 height 22
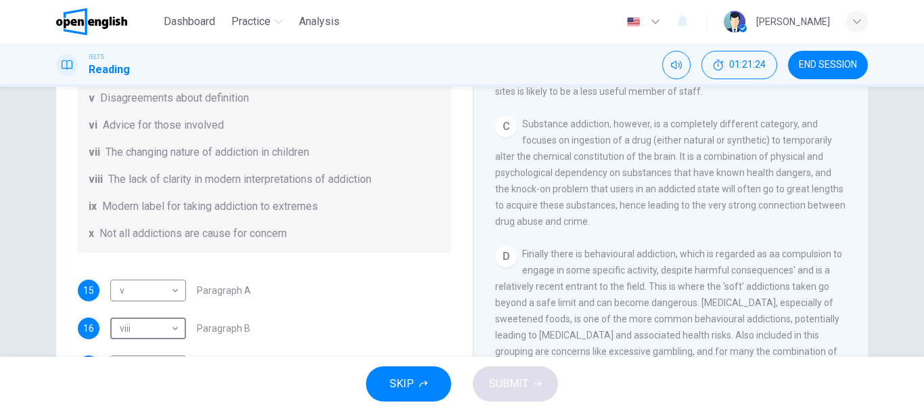
scroll to position [522, 0]
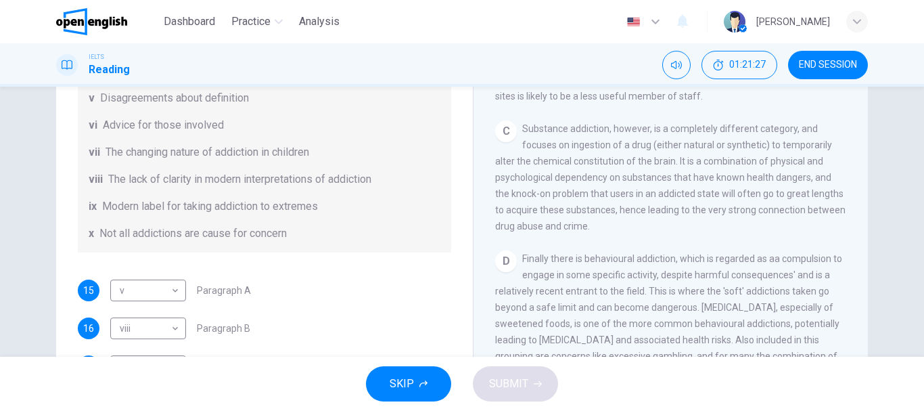
drag, startPoint x: 853, startPoint y: 212, endPoint x: 886, endPoint y: 362, distance: 153.2
click at [886, 362] on div "Dashboard Practice Analysis English ** ​ [PERSON_NAME] IELTS Reading 01:21:27 E…" at bounding box center [462, 205] width 924 height 411
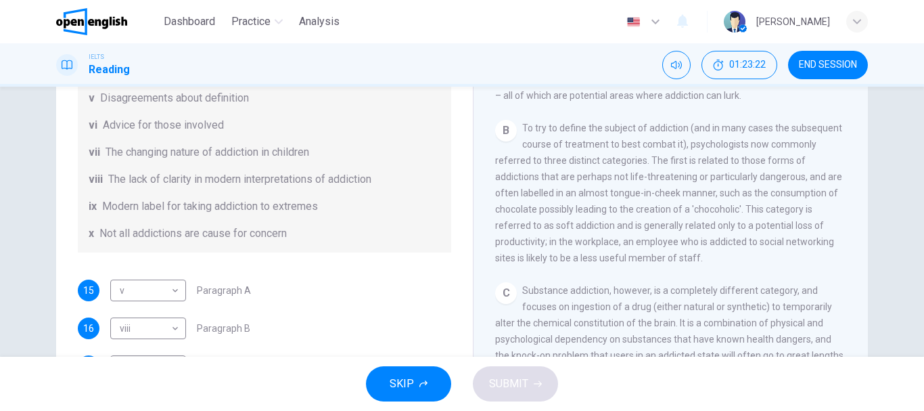
scroll to position [375, 0]
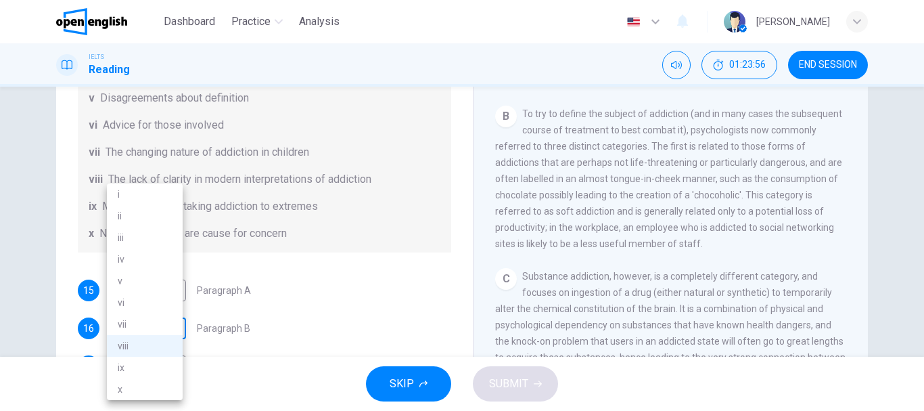
click at [171, 329] on body "This site uses cookies, as explained in our Privacy Policy . If you agree to th…" at bounding box center [462, 205] width 924 height 411
click at [169, 389] on li "x" at bounding box center [145, 389] width 76 height 22
type input "*"
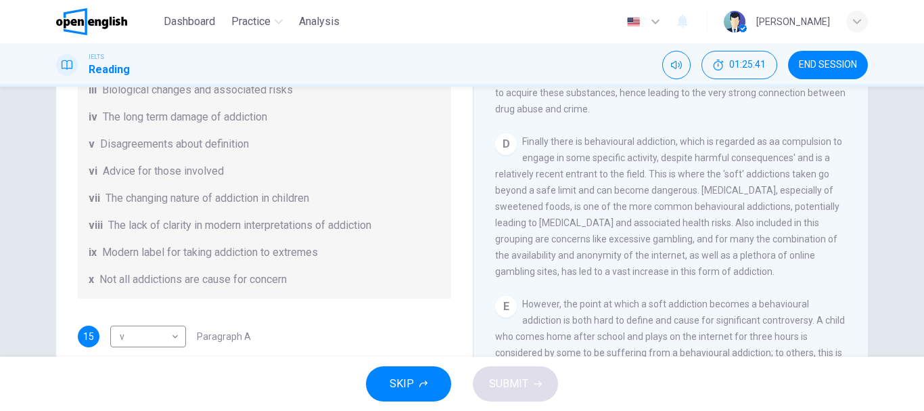
scroll to position [633, 0]
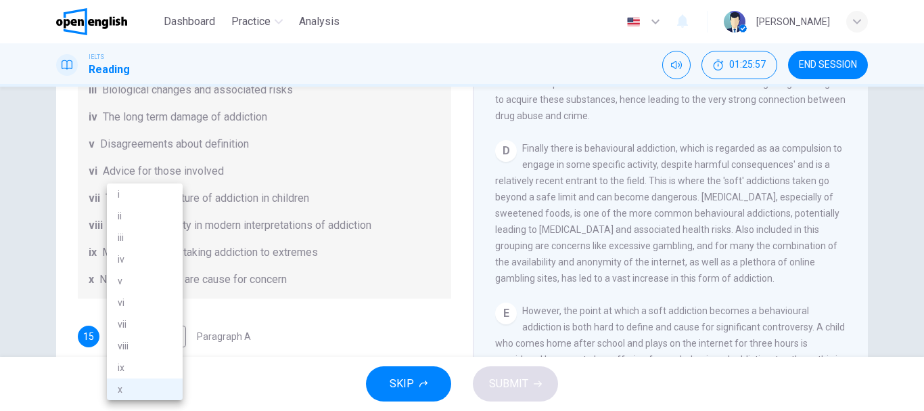
click at [783, 200] on div at bounding box center [462, 205] width 924 height 411
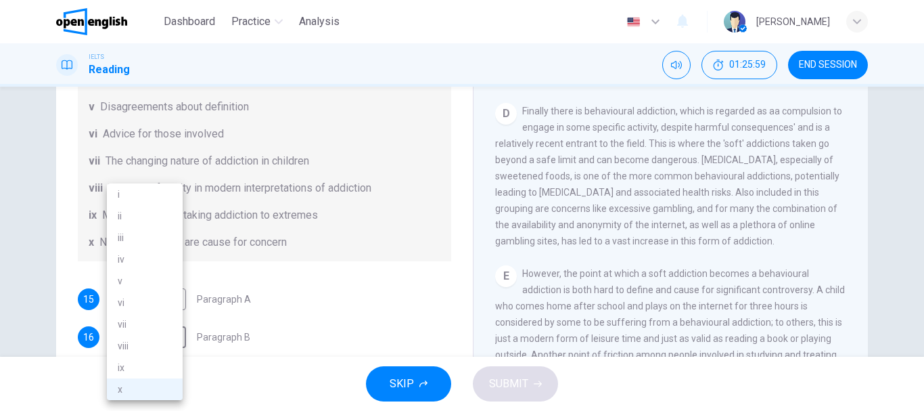
click at [783, 200] on div at bounding box center [462, 205] width 924 height 411
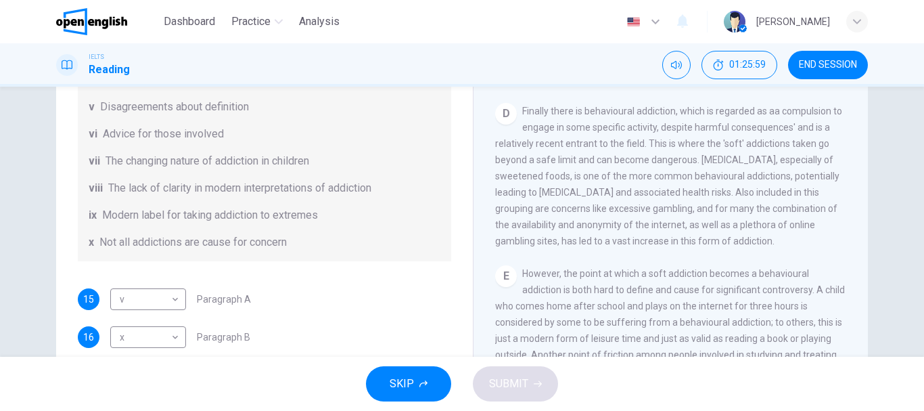
click at [783, 200] on div "i ii iii iv v vi vii viii ix x" at bounding box center [462, 205] width 924 height 411
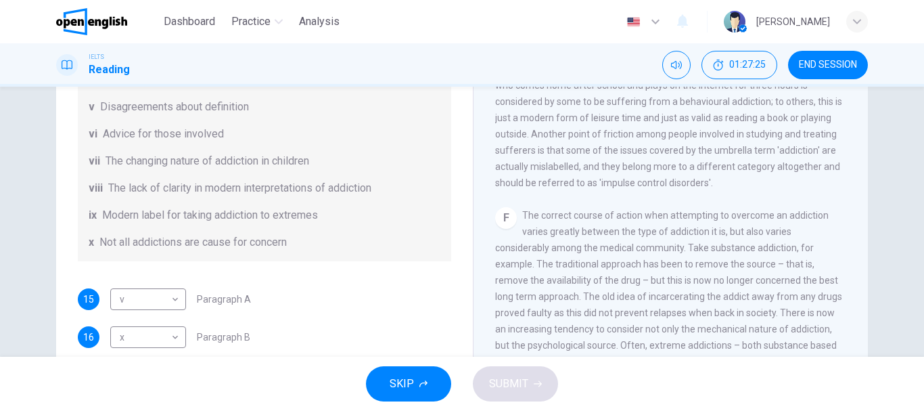
scroll to position [855, 0]
drag, startPoint x: 853, startPoint y: 263, endPoint x: 862, endPoint y: 307, distance: 45.5
click at [862, 307] on div "The Nature of Addiction CLICK TO ZOOM Click to Zoom A Many people would perhaps…" at bounding box center [670, 166] width 395 height 492
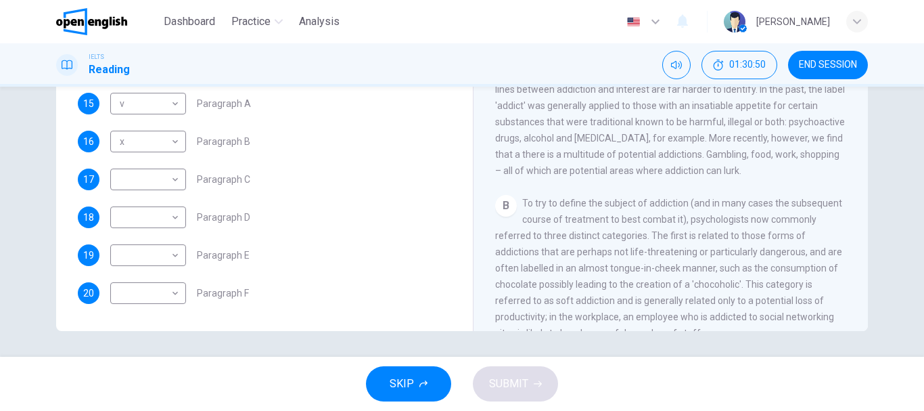
scroll to position [254, 0]
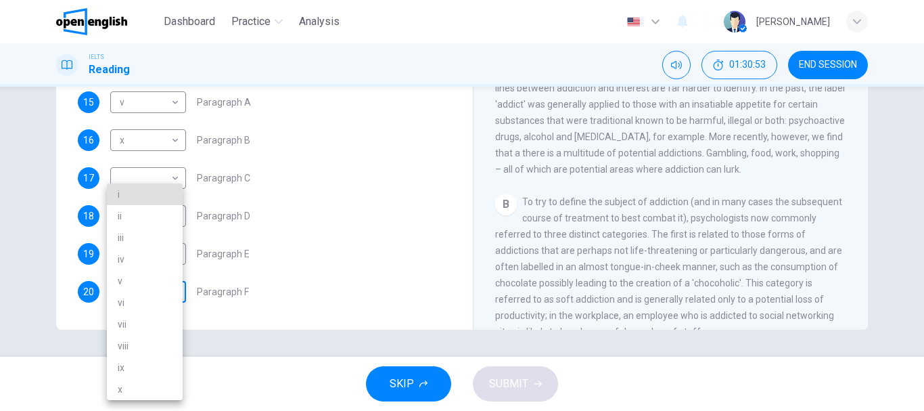
click at [174, 292] on body "This site uses cookies, as explained in our Privacy Policy . If you agree to th…" at bounding box center [462, 205] width 924 height 411
click at [153, 302] on li "vi" at bounding box center [145, 303] width 76 height 22
type input "**"
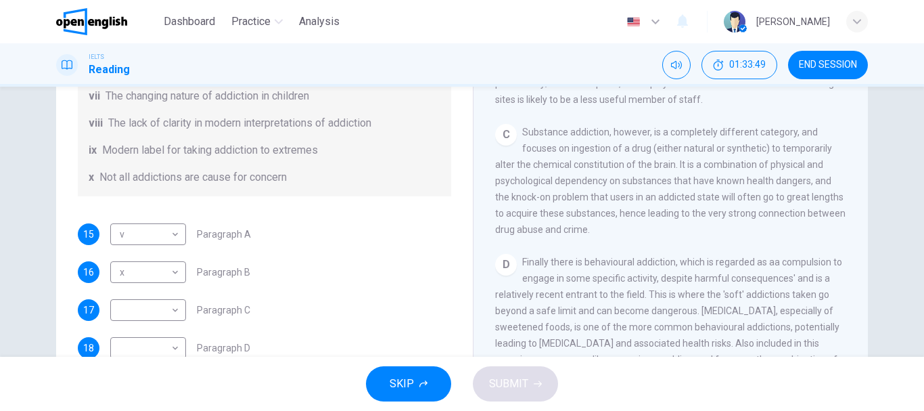
scroll to position [293, 0]
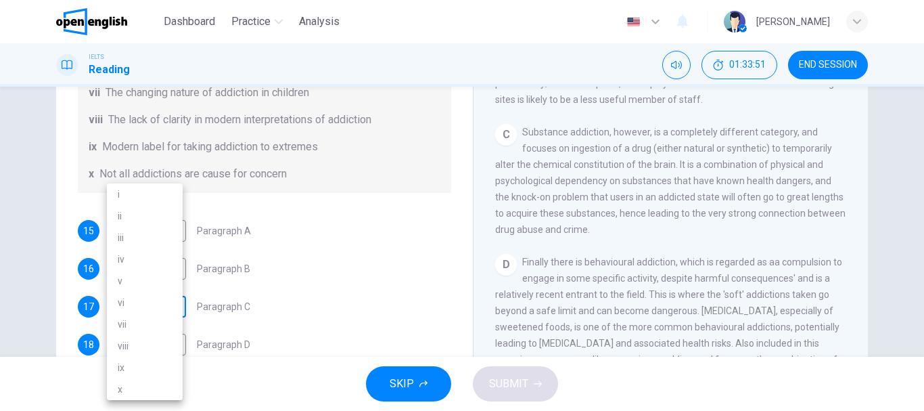
click at [171, 309] on body "This site uses cookies, as explained in our Privacy Policy . If you agree to th…" at bounding box center [462, 205] width 924 height 411
click at [150, 231] on li "iii" at bounding box center [145, 238] width 76 height 22
type input "***"
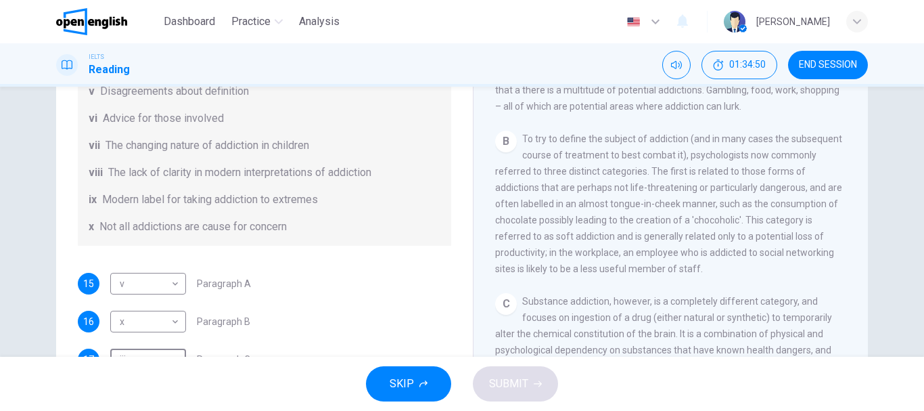
scroll to position [242, 0]
click at [175, 322] on body "This site uses cookies, as explained in our Privacy Policy . If you agree to th…" at bounding box center [462, 205] width 924 height 411
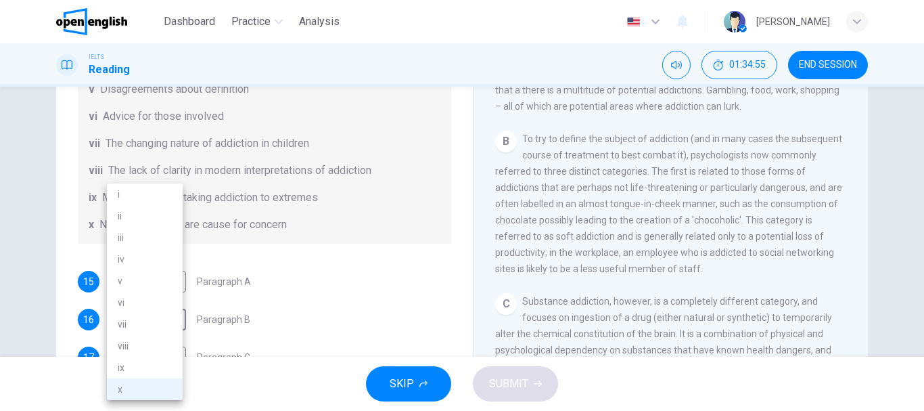
click at [173, 337] on li "viii" at bounding box center [145, 346] width 76 height 22
type input "****"
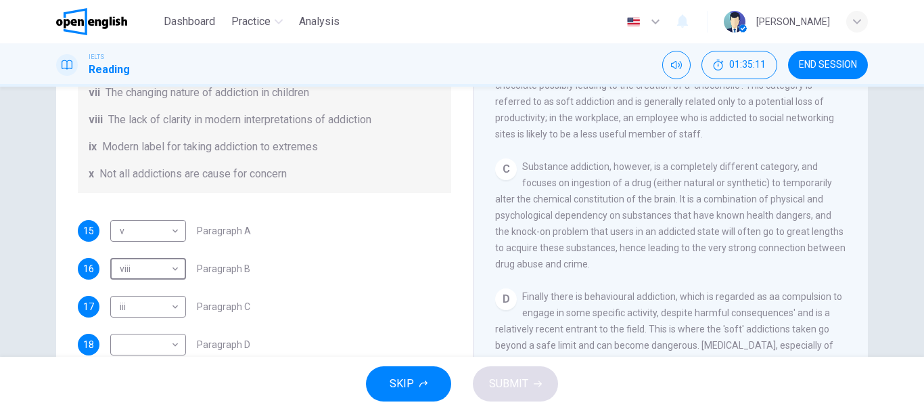
scroll to position [525, 0]
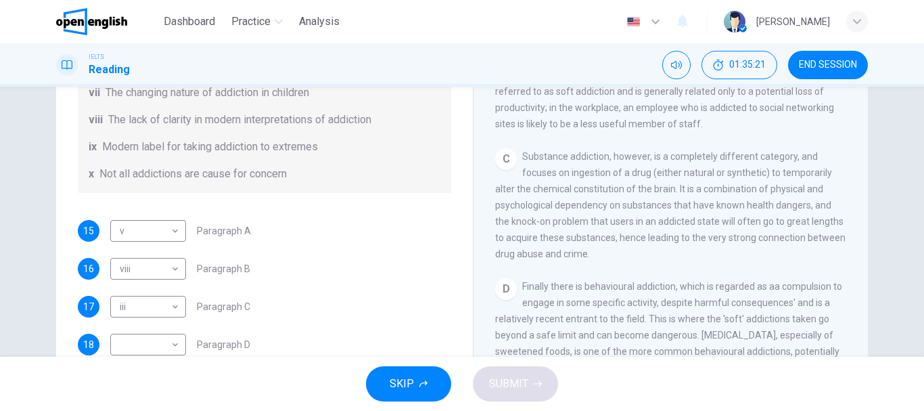
drag, startPoint x: 854, startPoint y: 244, endPoint x: 866, endPoint y: 291, distance: 48.1
click at [866, 291] on div "Questions 15 - 20 The Reading Passage has seven paragraphs A-G . Choose the cor…" at bounding box center [462, 223] width 855 height 470
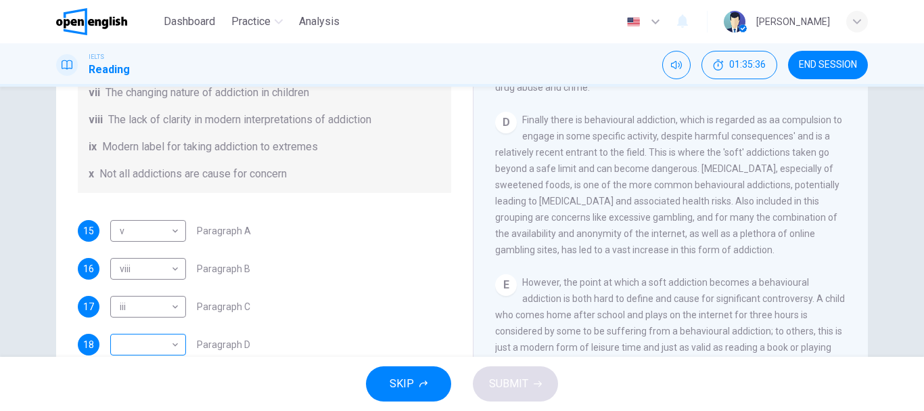
scroll to position [133, 0]
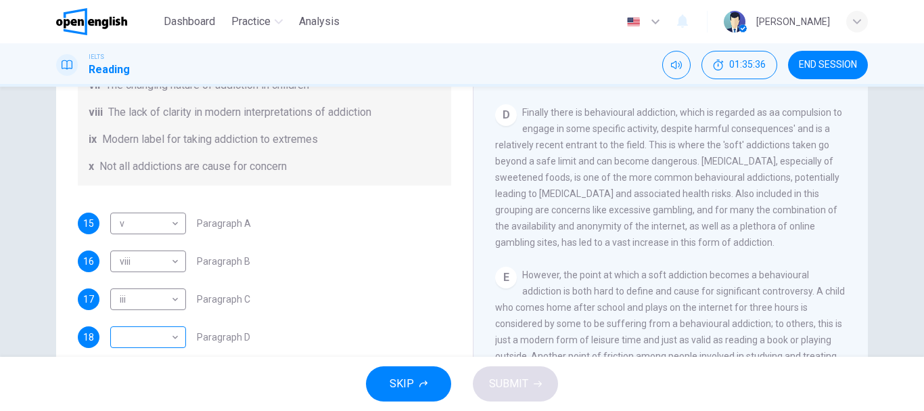
click at [176, 345] on body "This site uses cookies, as explained in our Privacy Policy . If you agree to th…" at bounding box center [462, 205] width 924 height 411
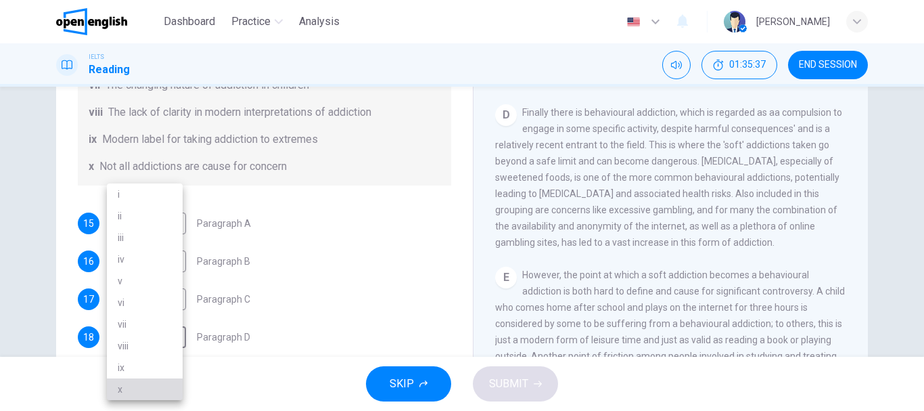
click at [157, 388] on li "x" at bounding box center [145, 389] width 76 height 22
type input "*"
drag, startPoint x: 451, startPoint y: 247, endPoint x: 453, endPoint y: 310, distance: 62.9
click at [453, 310] on div "Questions 15 - 20 The Reading Passage has seven paragraphs A-G . Choose the cor…" at bounding box center [264, 222] width 395 height 457
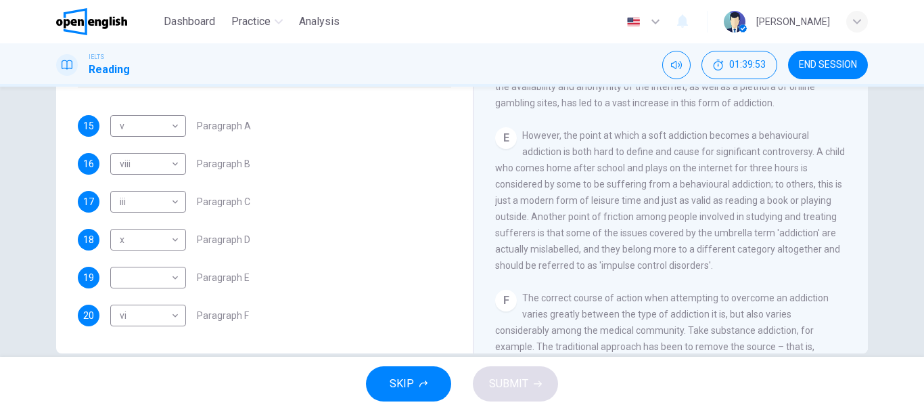
scroll to position [254, 0]
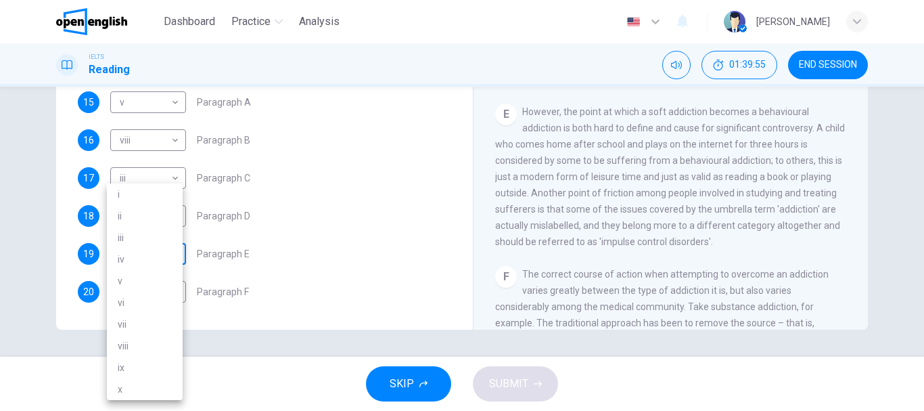
click at [156, 253] on body "This site uses cookies, as explained in our Privacy Policy . If you agree to th…" at bounding box center [462, 205] width 924 height 411
click at [143, 321] on li "vii" at bounding box center [145, 324] width 76 height 22
type input "***"
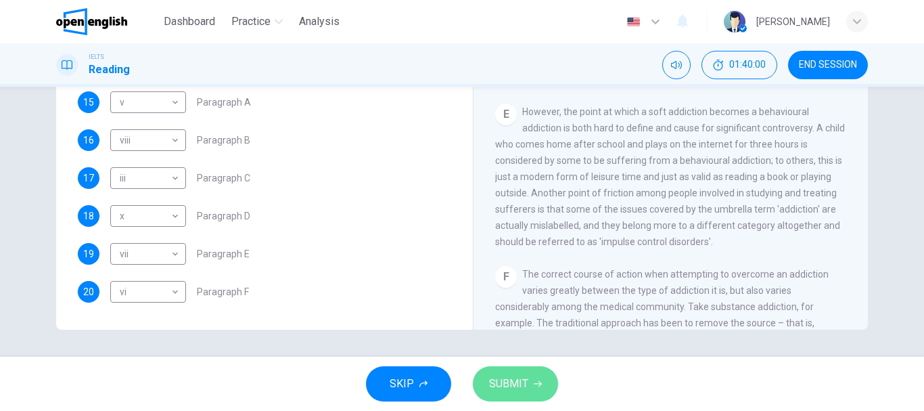
click at [498, 384] on span "SUBMIT" at bounding box center [508, 383] width 39 height 19
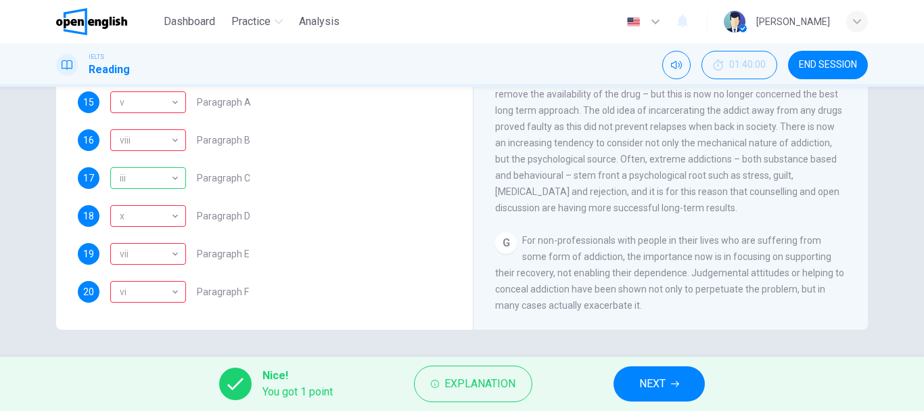
scroll to position [1020, 0]
click at [496, 377] on span "Explanation" at bounding box center [480, 383] width 71 height 19
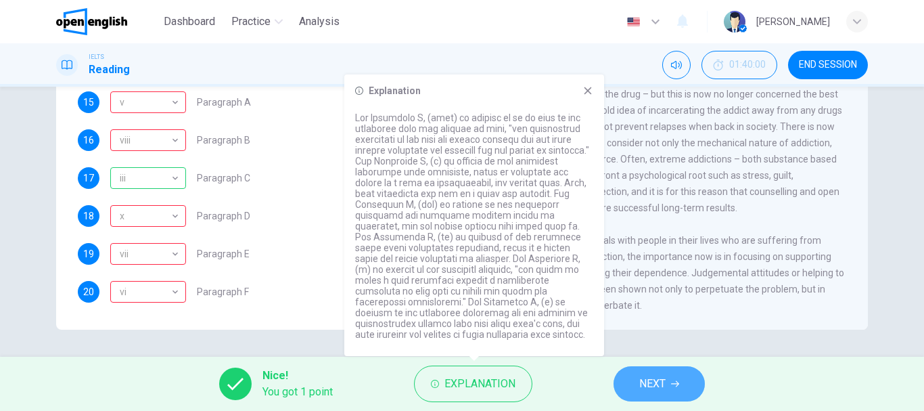
click at [637, 380] on button "NEXT" at bounding box center [659, 383] width 91 height 35
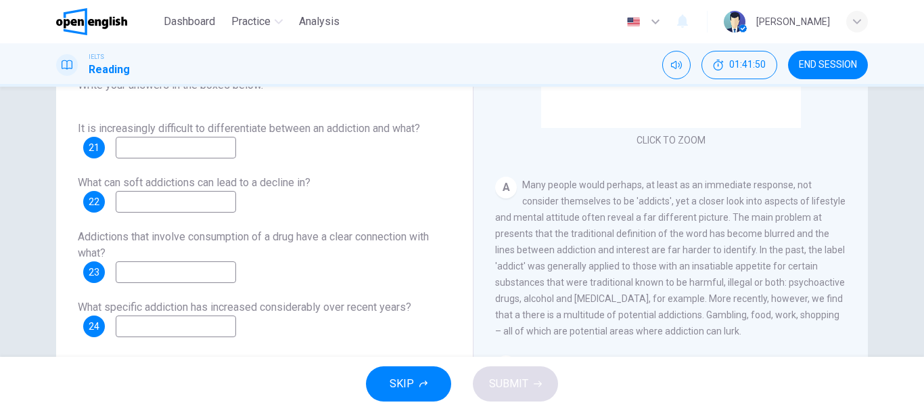
scroll to position [169, 0]
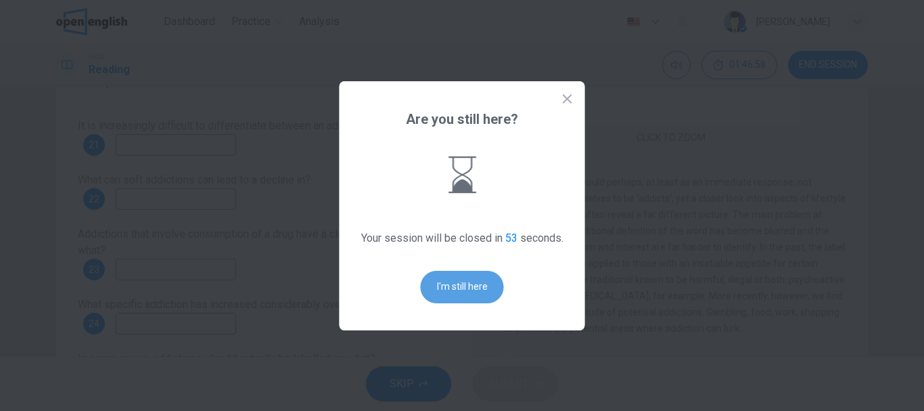
click at [455, 281] on button "I'm still here" at bounding box center [462, 287] width 83 height 32
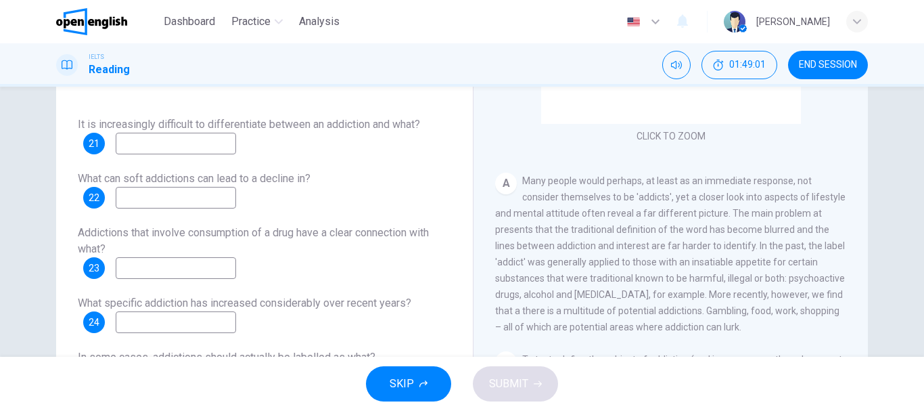
scroll to position [176, 0]
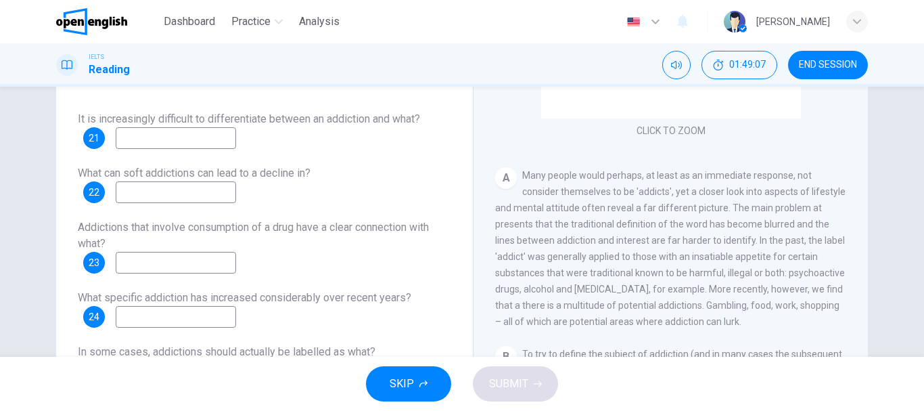
click at [187, 140] on input at bounding box center [176, 138] width 120 height 22
drag, startPoint x: 207, startPoint y: 141, endPoint x: 22, endPoint y: 135, distance: 184.9
click at [22, 135] on div "**********" at bounding box center [462, 222] width 924 height 270
drag, startPoint x: 171, startPoint y: 133, endPoint x: 33, endPoint y: 135, distance: 138.1
click at [35, 135] on div "Questions 21 - 26 Answer the questions below. Choose NO MORE THAN THREE WORDS f…" at bounding box center [462, 173] width 855 height 470
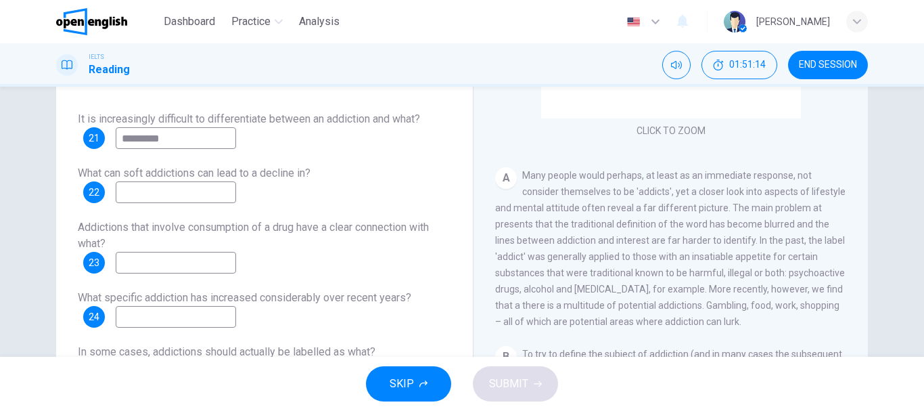
type input "*"
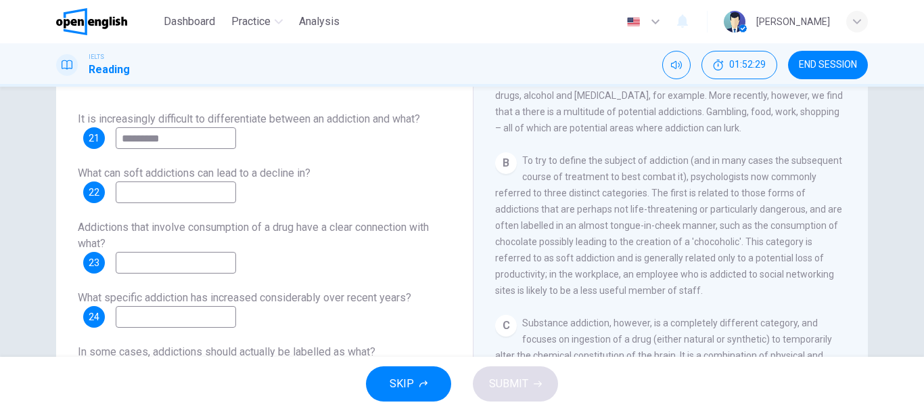
scroll to position [328, 0]
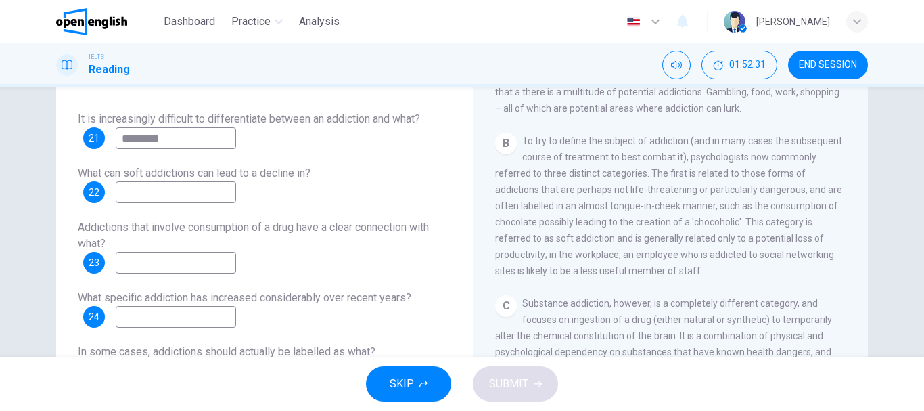
type input "*********"
click at [225, 190] on input at bounding box center [176, 192] width 120 height 22
type input "**********"
click at [236, 263] on input at bounding box center [176, 263] width 120 height 22
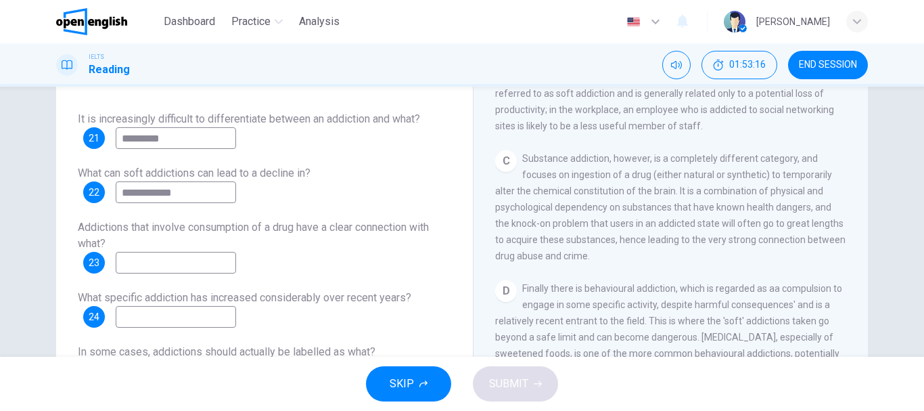
scroll to position [466, 0]
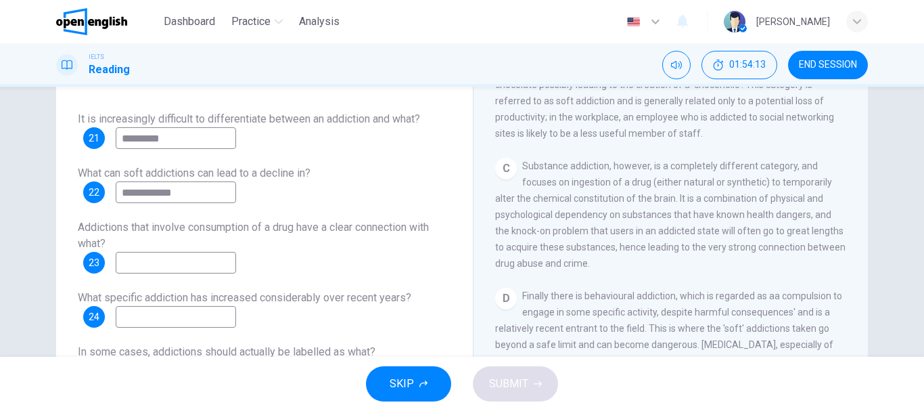
click at [200, 259] on input at bounding box center [176, 263] width 120 height 22
type input "*"
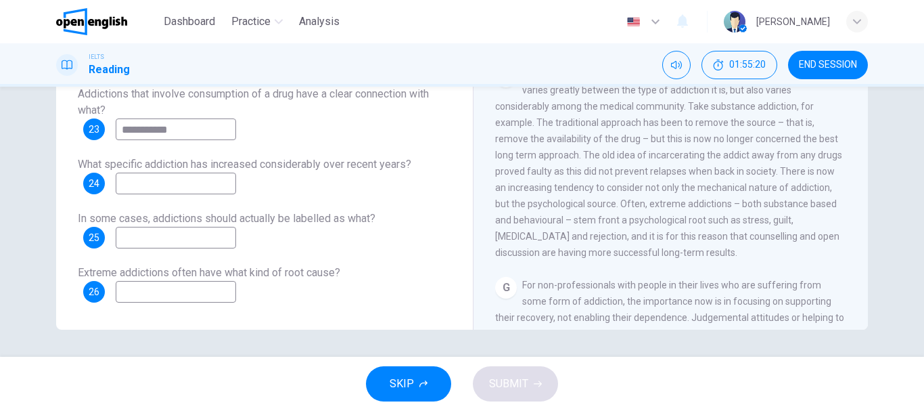
scroll to position [924, 0]
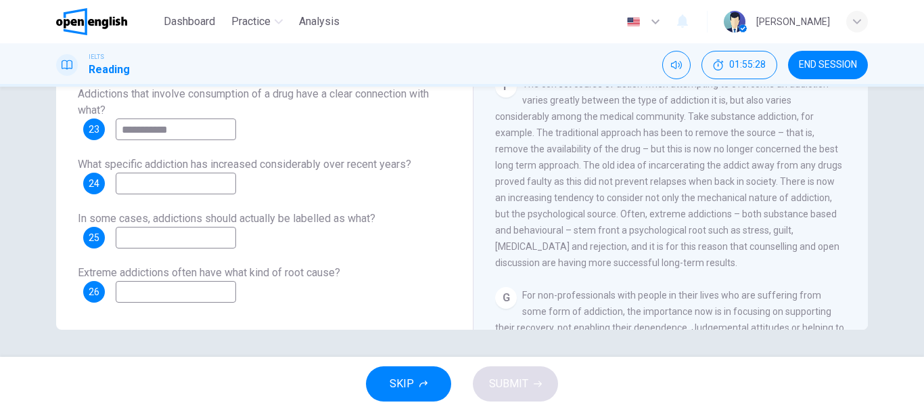
type input "**********"
click at [861, 249] on div "The Nature of Addiction CLICK TO ZOOM Click to Zoom A Many people would perhaps…" at bounding box center [670, 105] width 395 height 492
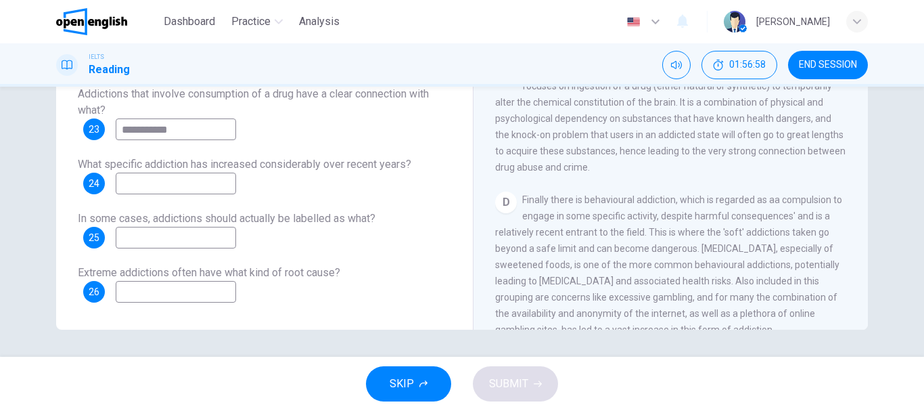
scroll to position [537, 0]
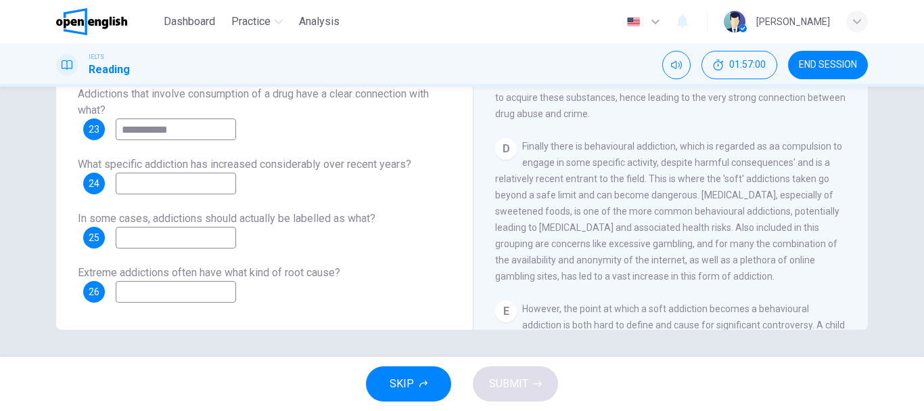
click at [189, 179] on input at bounding box center [176, 184] width 120 height 22
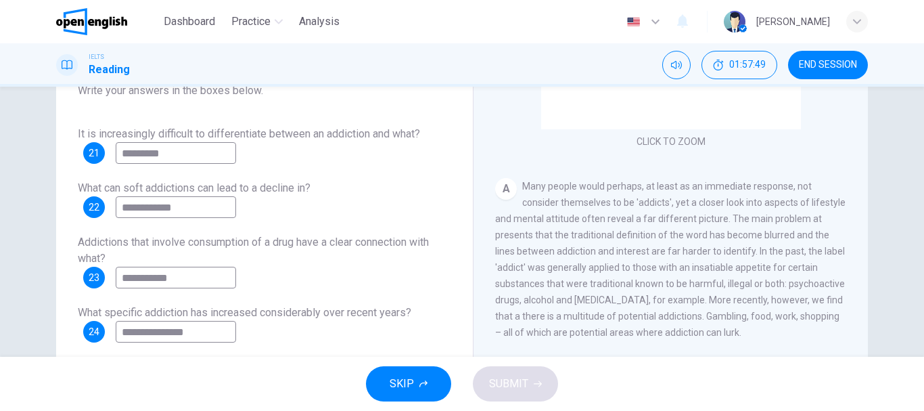
scroll to position [254, 0]
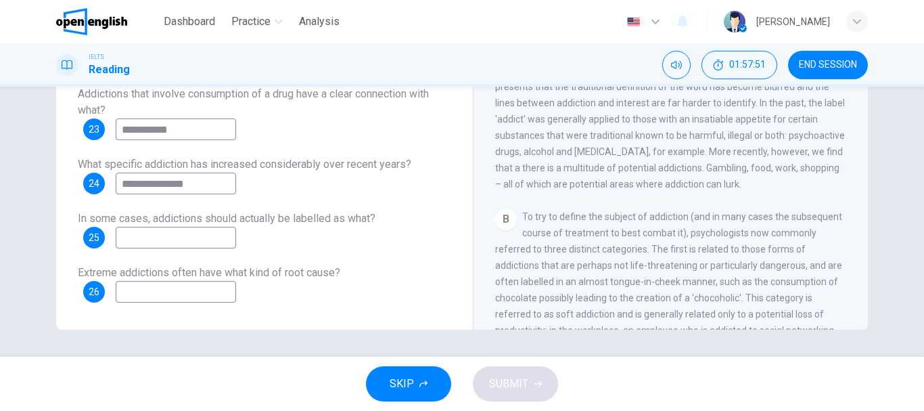
type input "**********"
click at [225, 234] on input at bounding box center [176, 238] width 120 height 22
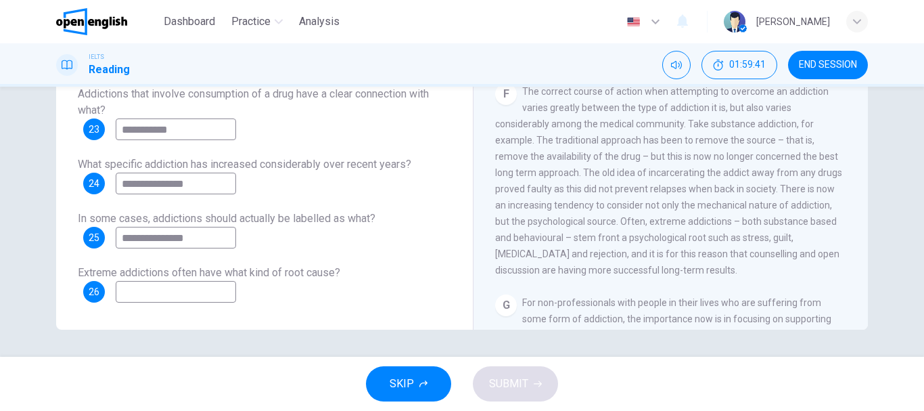
scroll to position [918, 0]
type input "**********"
click at [183, 289] on input at bounding box center [176, 292] width 120 height 22
type input "**********"
click at [500, 382] on span "SUBMIT" at bounding box center [508, 383] width 39 height 19
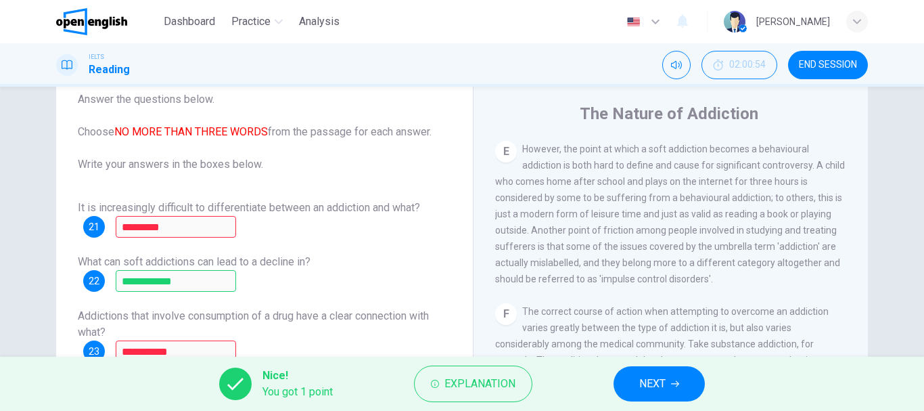
scroll to position [254, 0]
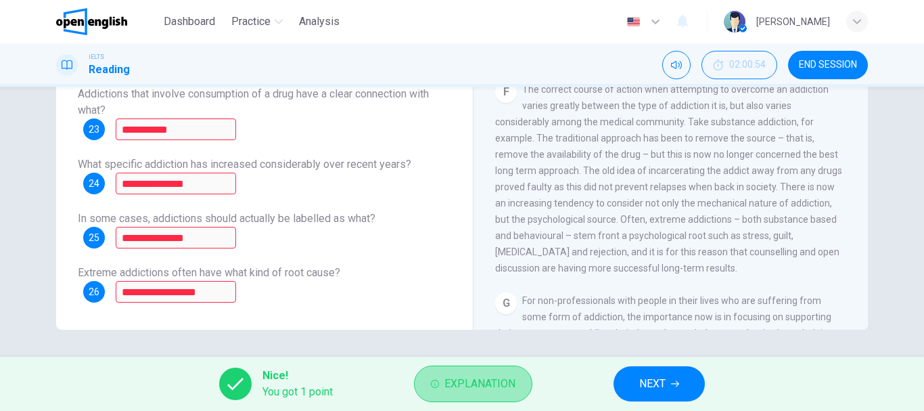
click at [464, 385] on span "Explanation" at bounding box center [480, 383] width 71 height 19
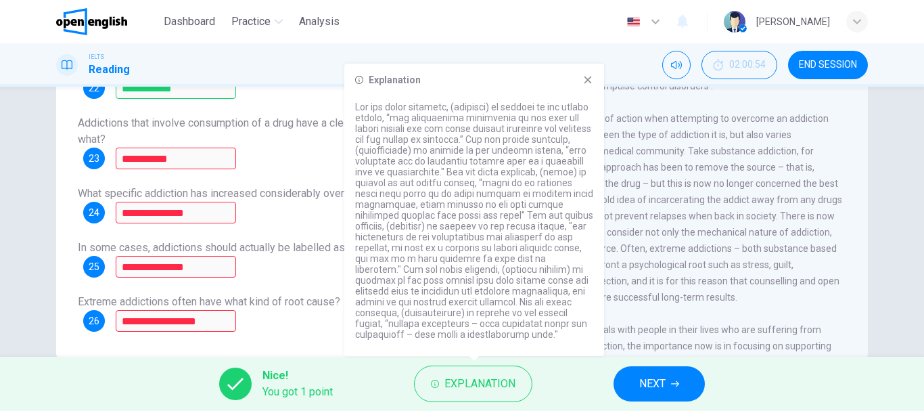
scroll to position [236, 0]
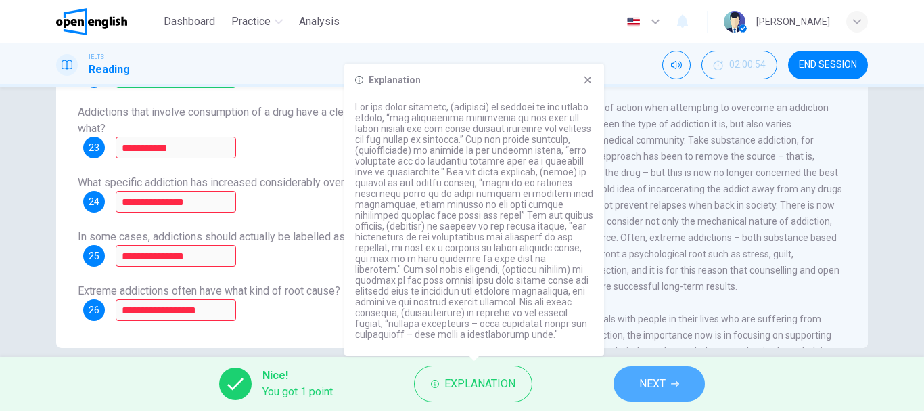
click at [651, 378] on span "NEXT" at bounding box center [652, 383] width 26 height 19
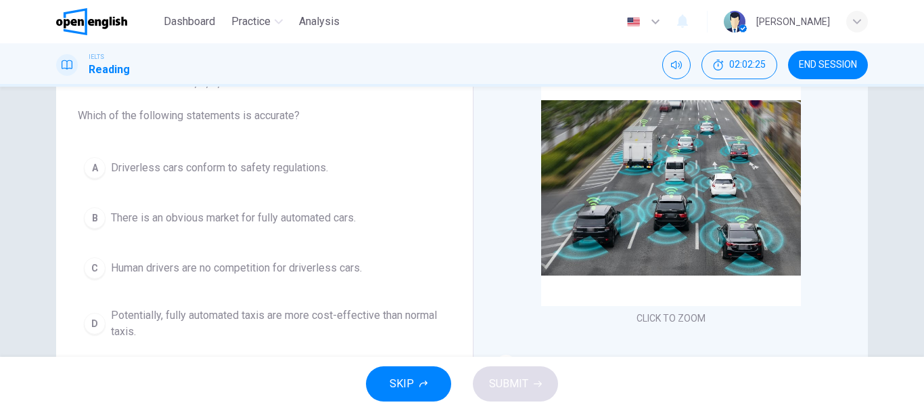
scroll to position [102, 0]
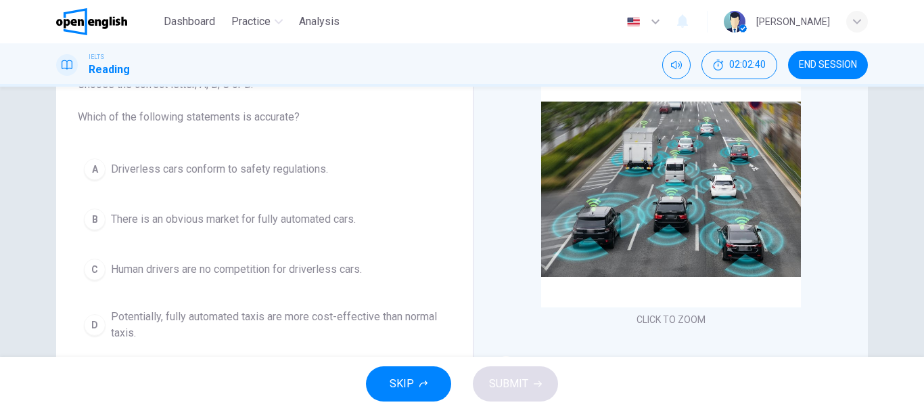
click at [313, 223] on span "There is an obvious market for fully automated cars." at bounding box center [233, 219] width 245 height 16
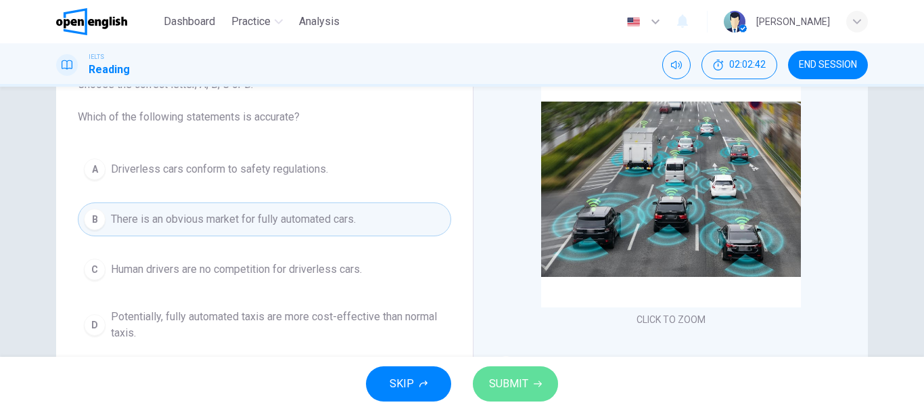
click at [531, 378] on button "SUBMIT" at bounding box center [515, 383] width 85 height 35
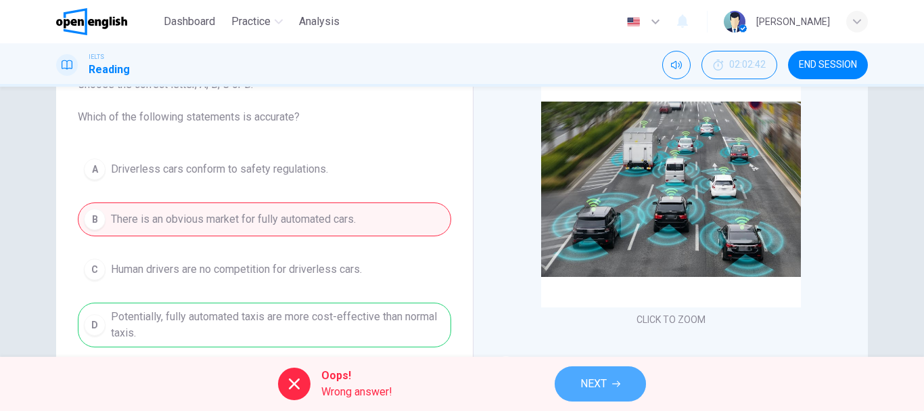
click at [591, 377] on span "NEXT" at bounding box center [594, 383] width 26 height 19
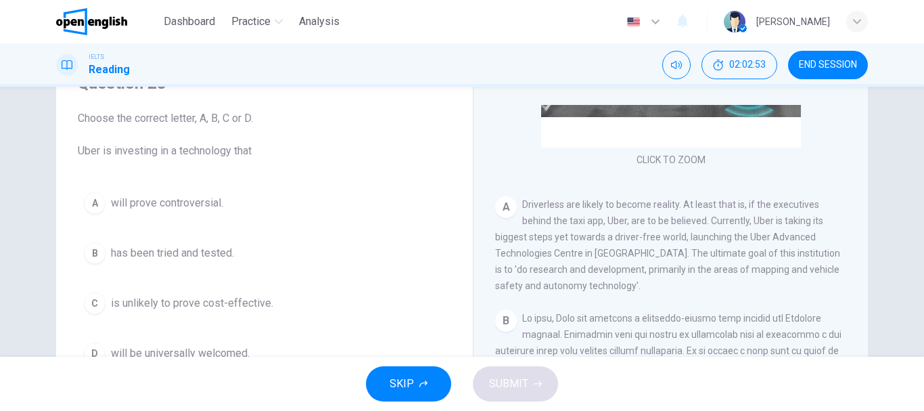
scroll to position [213, 0]
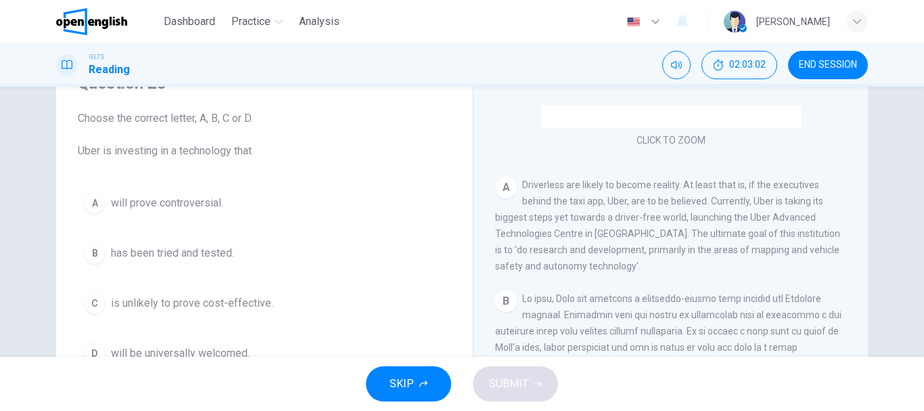
drag, startPoint x: 865, startPoint y: 226, endPoint x: 855, endPoint y: 194, distance: 34.0
click at [855, 194] on div "Question 28 Choose the correct letter, A, B, C or D. Uber is investing in a tec…" at bounding box center [462, 280] width 855 height 470
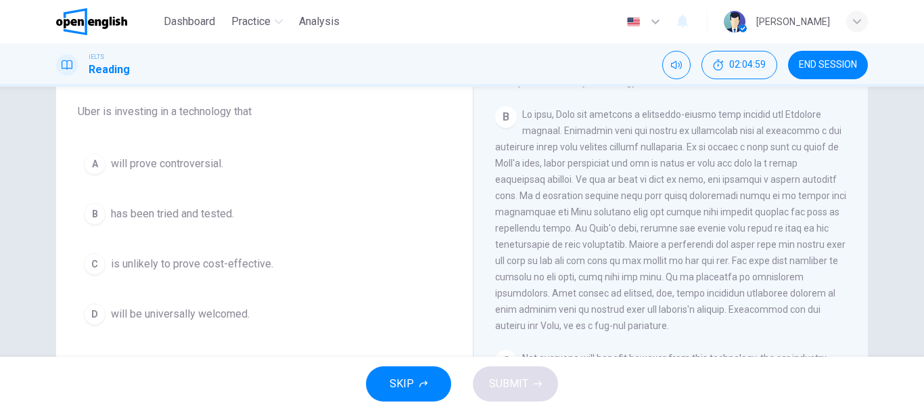
scroll to position [363, 0]
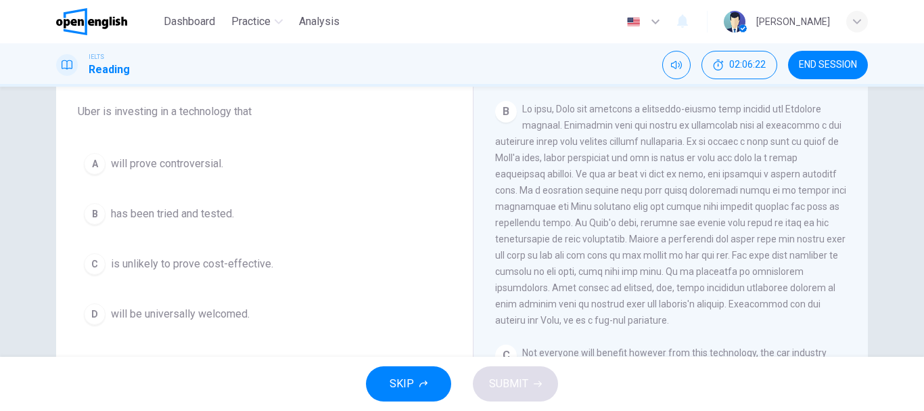
click at [202, 161] on span "will prove controversial." at bounding box center [167, 164] width 112 height 16
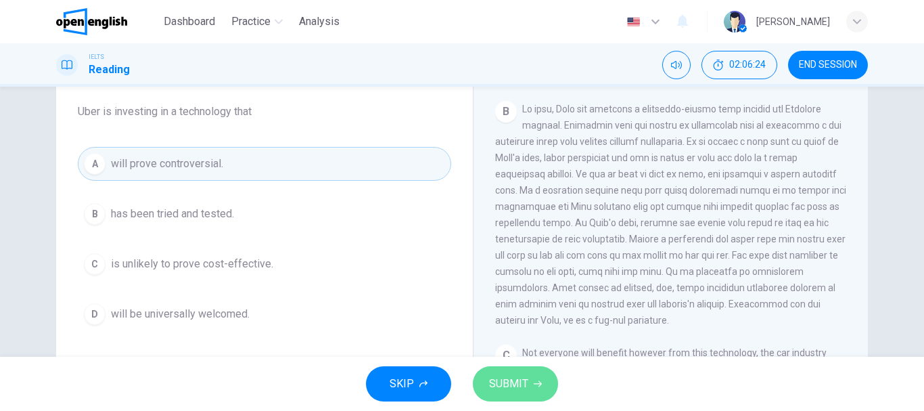
click at [503, 377] on span "SUBMIT" at bounding box center [508, 383] width 39 height 19
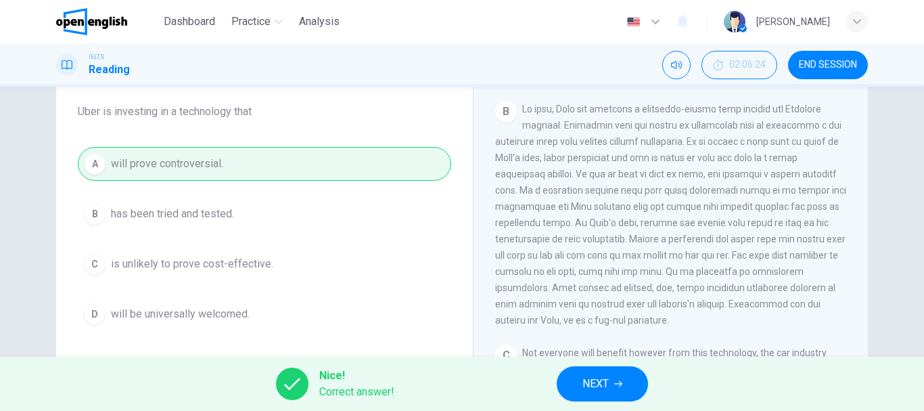
click at [609, 384] on span "NEXT" at bounding box center [596, 383] width 26 height 19
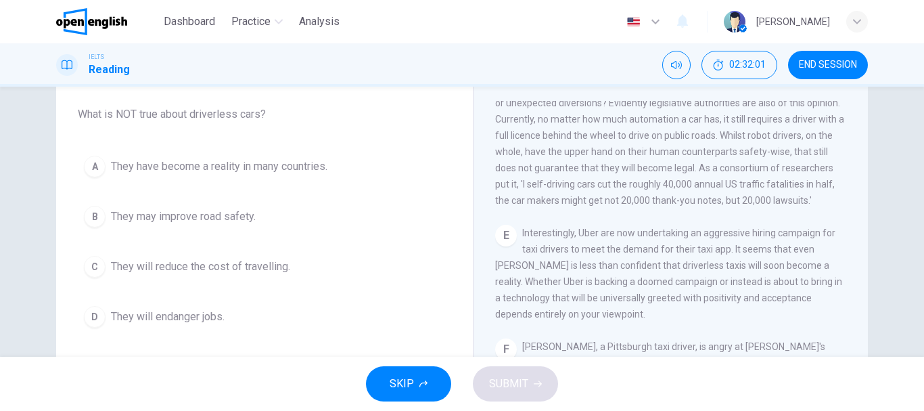
scroll to position [80, 0]
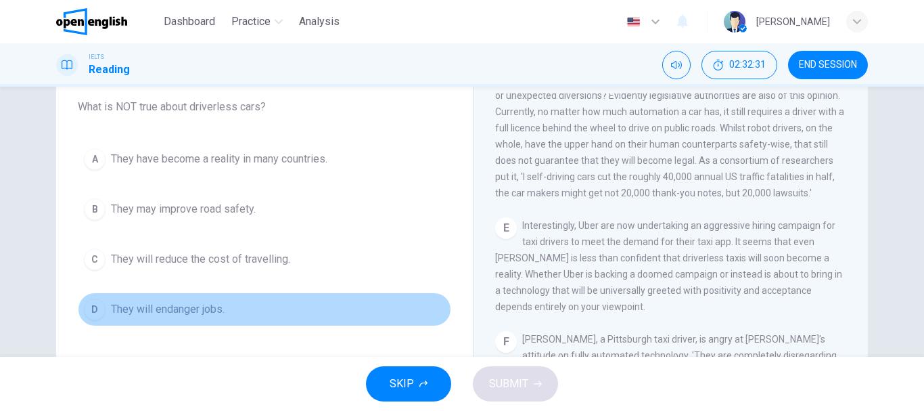
click at [85, 311] on div "D" at bounding box center [95, 309] width 22 height 22
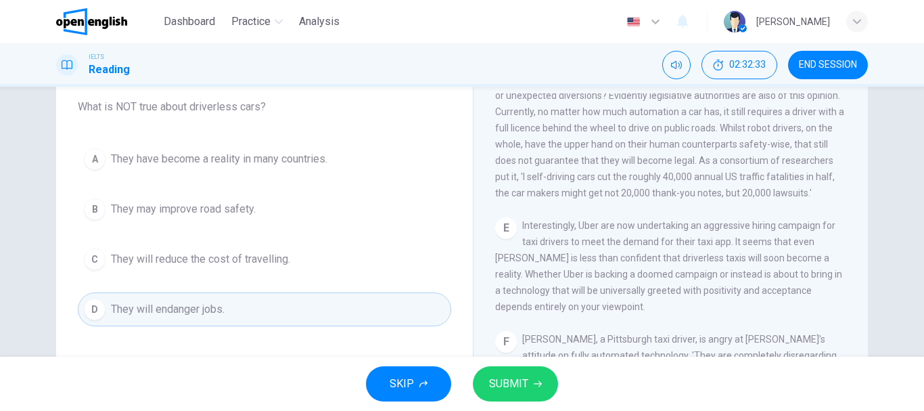
click at [503, 386] on span "SUBMIT" at bounding box center [508, 383] width 39 height 19
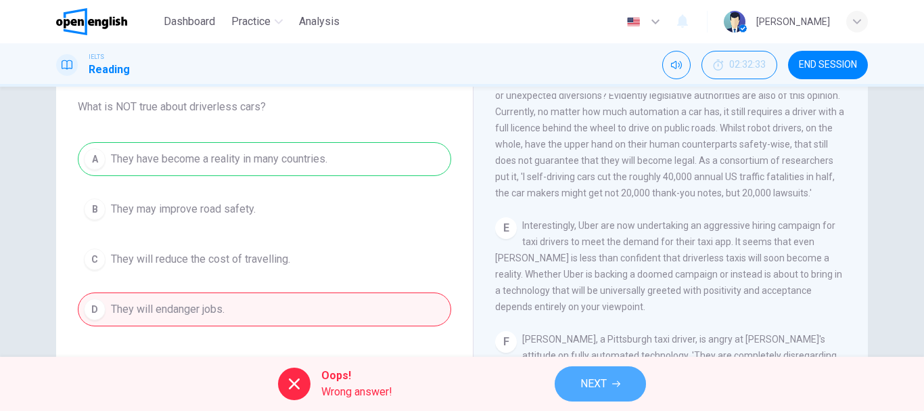
click at [609, 379] on button "NEXT" at bounding box center [600, 383] width 91 height 35
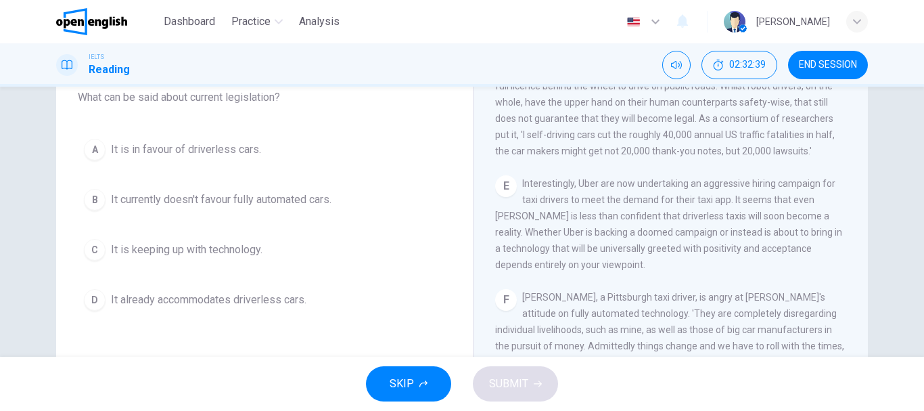
scroll to position [116, 0]
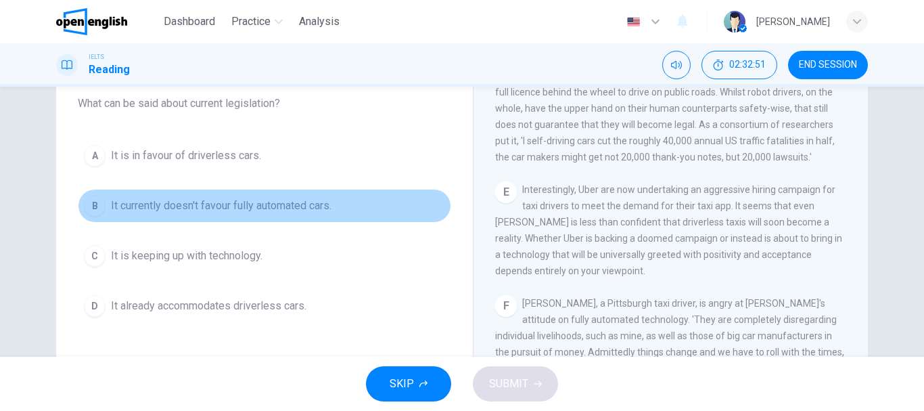
click at [290, 204] on span "It currently doesn't favour fully automated cars." at bounding box center [221, 206] width 221 height 16
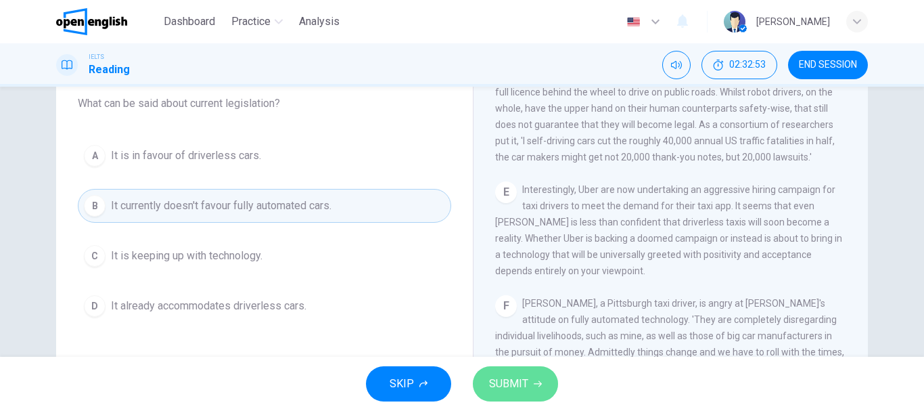
click at [518, 389] on span "SUBMIT" at bounding box center [508, 383] width 39 height 19
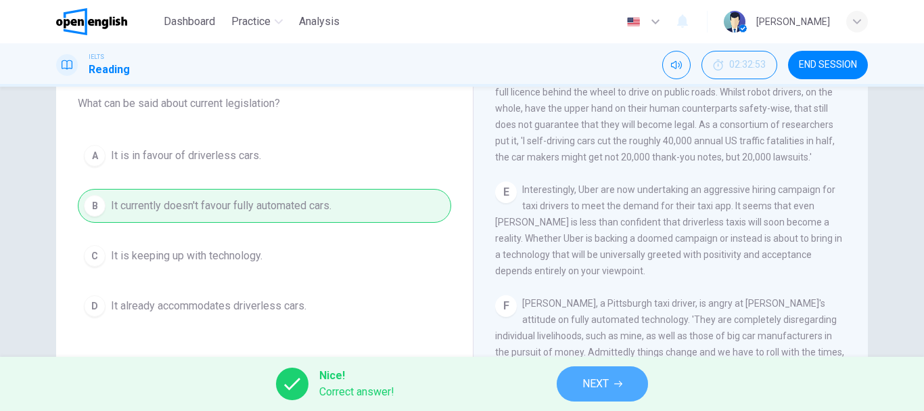
click at [596, 380] on span "NEXT" at bounding box center [596, 383] width 26 height 19
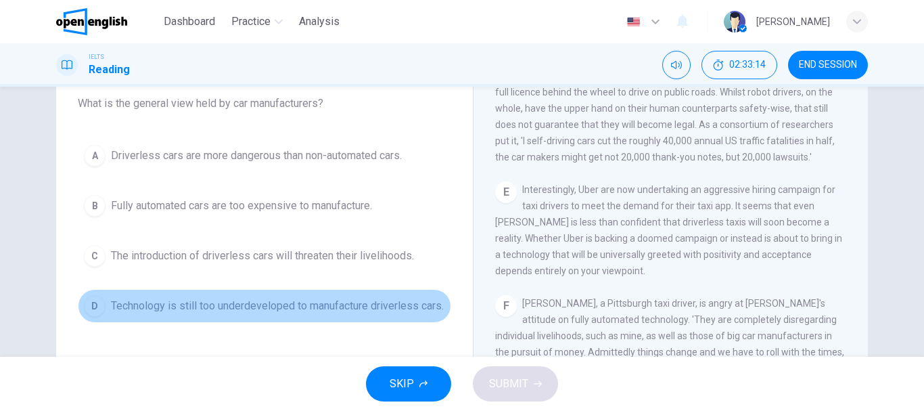
click at [388, 305] on span "Technology is still too underdeveloped to manufacture driverless cars." at bounding box center [277, 306] width 333 height 16
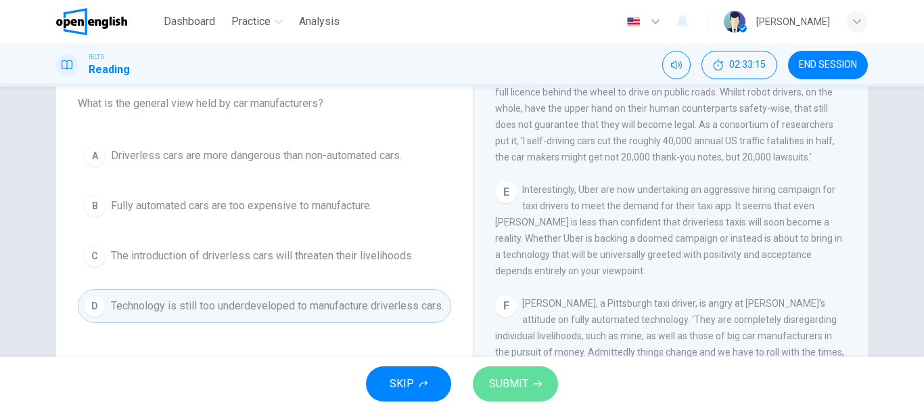
click at [534, 377] on button "SUBMIT" at bounding box center [515, 383] width 85 height 35
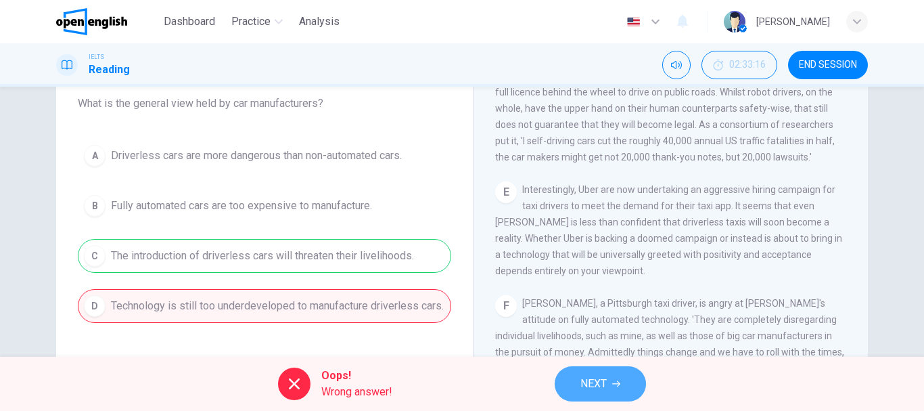
click at [595, 372] on button "NEXT" at bounding box center [600, 383] width 91 height 35
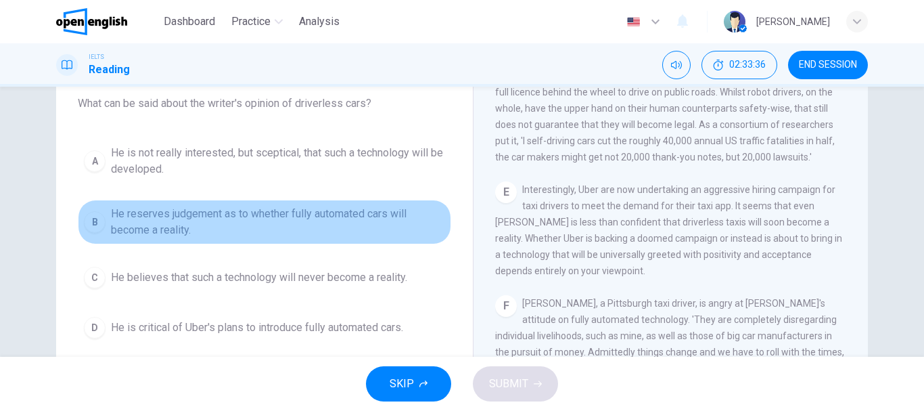
click at [388, 213] on span "He reserves judgement as to whether fully automated cars will become a reality." at bounding box center [278, 222] width 334 height 32
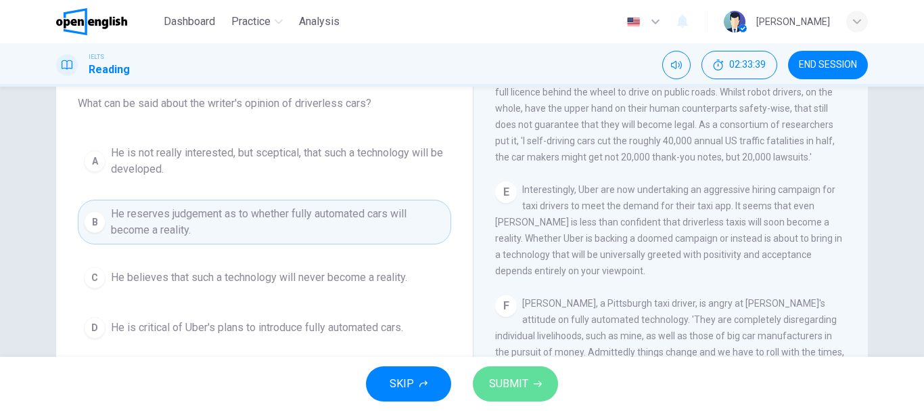
click at [527, 386] on span "SUBMIT" at bounding box center [508, 383] width 39 height 19
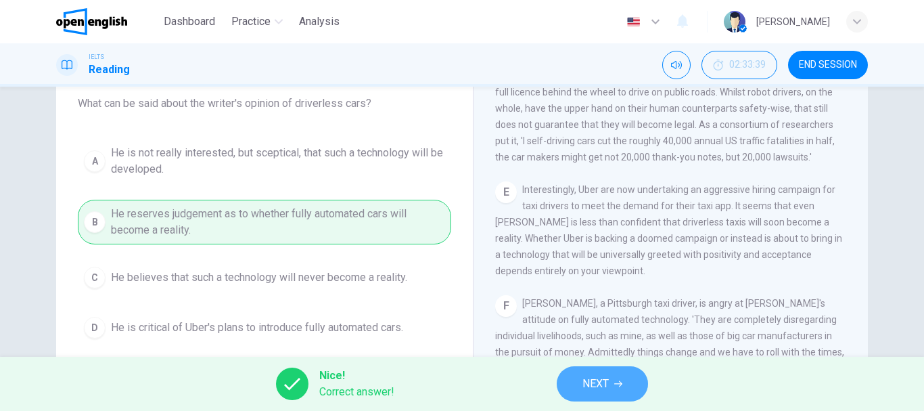
click at [602, 372] on button "NEXT" at bounding box center [602, 383] width 91 height 35
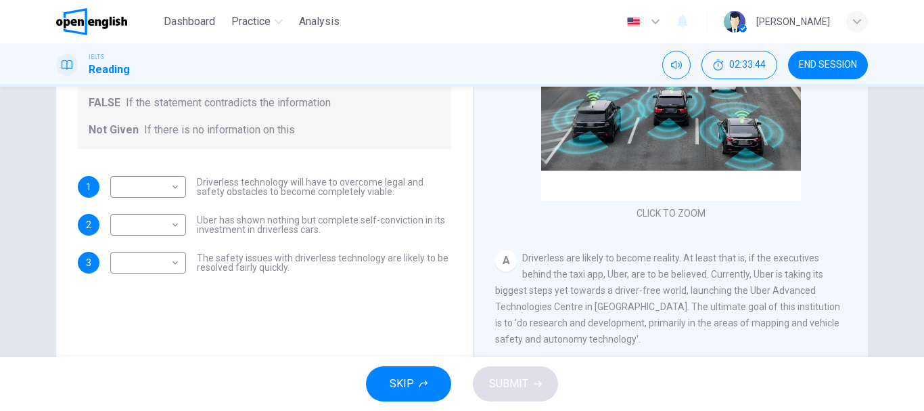
scroll to position [207, 0]
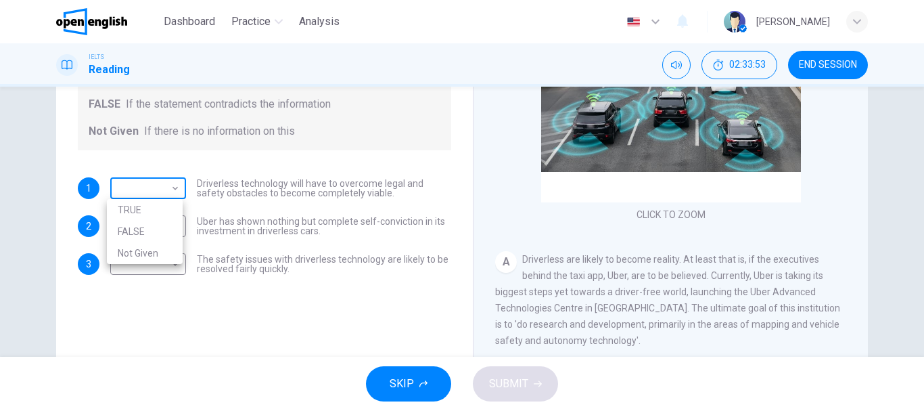
click at [170, 189] on body "This site uses cookies, as explained in our Privacy Policy . If you agree to th…" at bounding box center [462, 205] width 924 height 411
click at [164, 254] on li "Not Given" at bounding box center [145, 253] width 76 height 22
type input "*********"
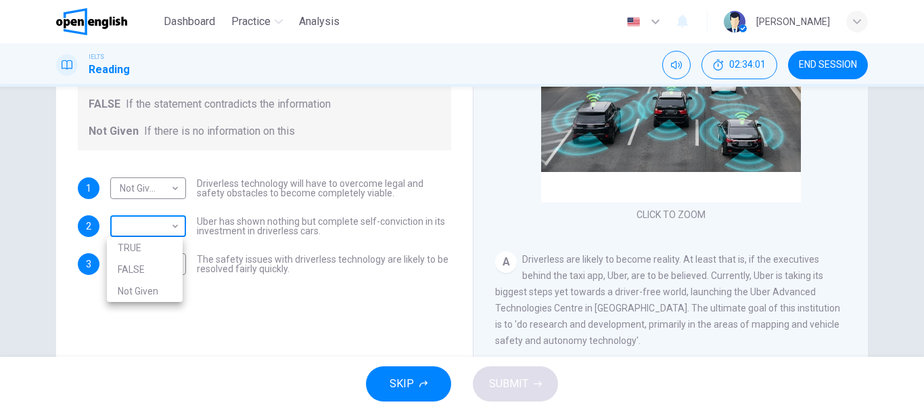
click at [177, 225] on body "This site uses cookies, as explained in our Privacy Policy . If you agree to th…" at bounding box center [462, 205] width 924 height 411
click at [167, 266] on li "FALSE" at bounding box center [145, 270] width 76 height 22
type input "*****"
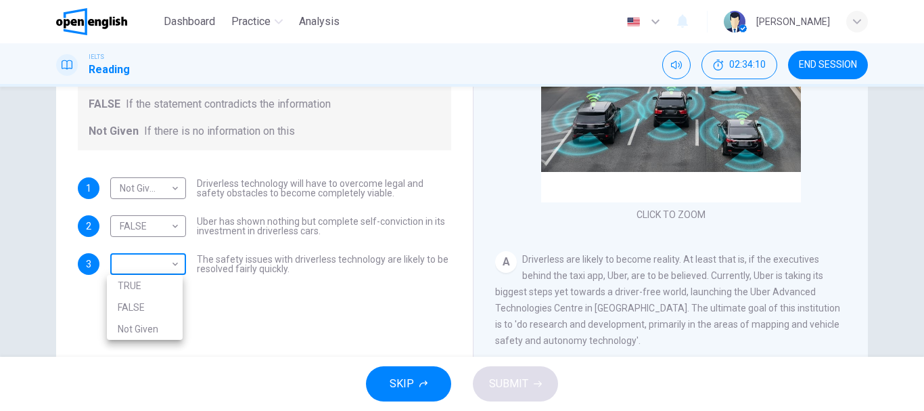
click at [173, 265] on body "This site uses cookies, as explained in our Privacy Policy . If you agree to th…" at bounding box center [462, 205] width 924 height 411
click at [161, 310] on li "FALSE" at bounding box center [145, 307] width 76 height 22
type input "*****"
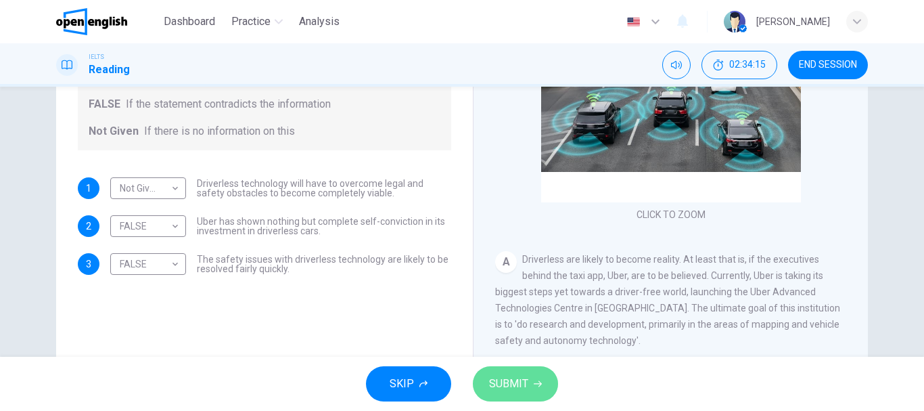
click at [510, 379] on span "SUBMIT" at bounding box center [508, 383] width 39 height 19
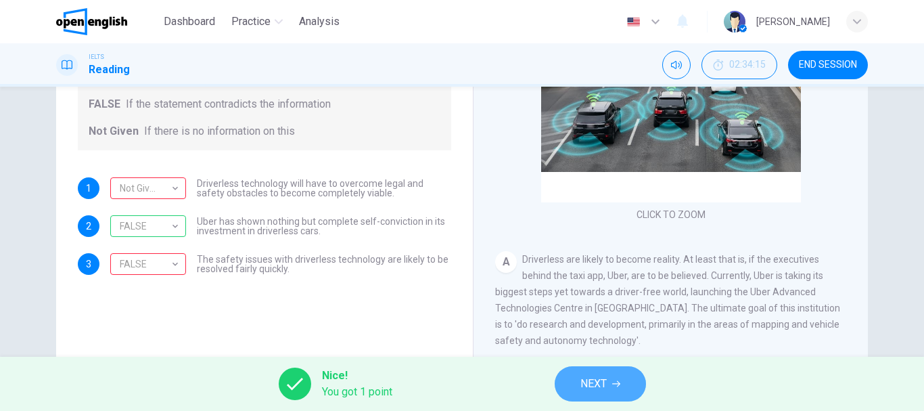
click at [606, 374] on span "NEXT" at bounding box center [594, 383] width 26 height 19
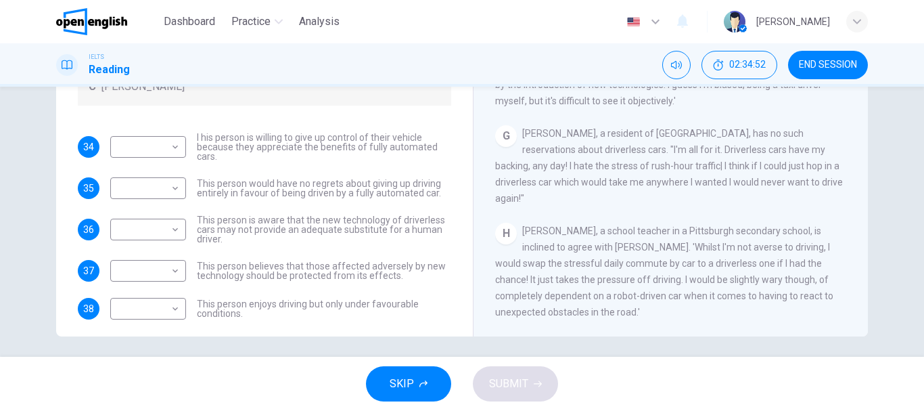
scroll to position [47, 0]
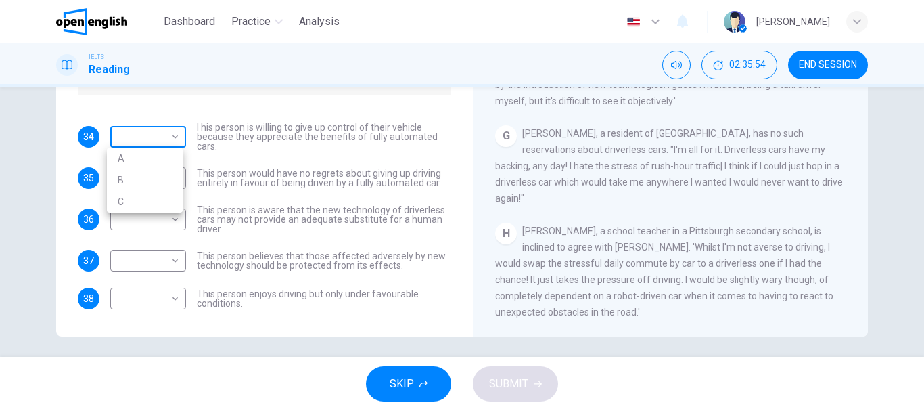
click at [174, 139] on body "This site uses cookies, as explained in our Privacy Policy . If you agree to th…" at bounding box center [462, 205] width 924 height 411
drag, startPoint x: 453, startPoint y: 210, endPoint x: 459, endPoint y: 93, distance: 116.6
click at [459, 93] on div at bounding box center [462, 205] width 924 height 411
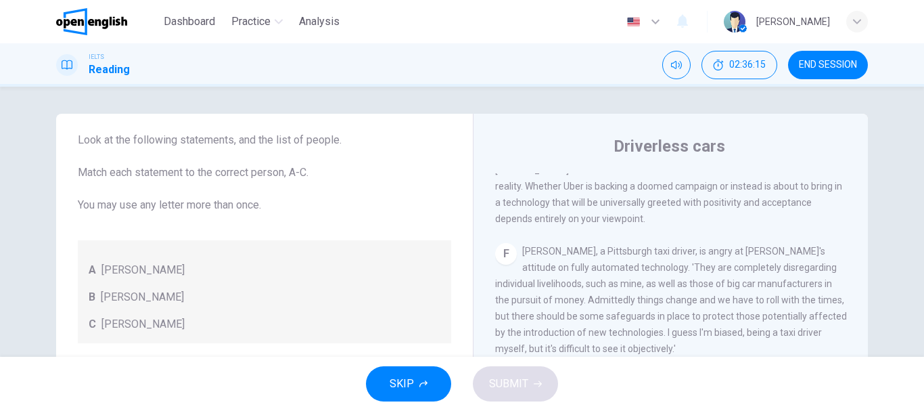
scroll to position [254, 0]
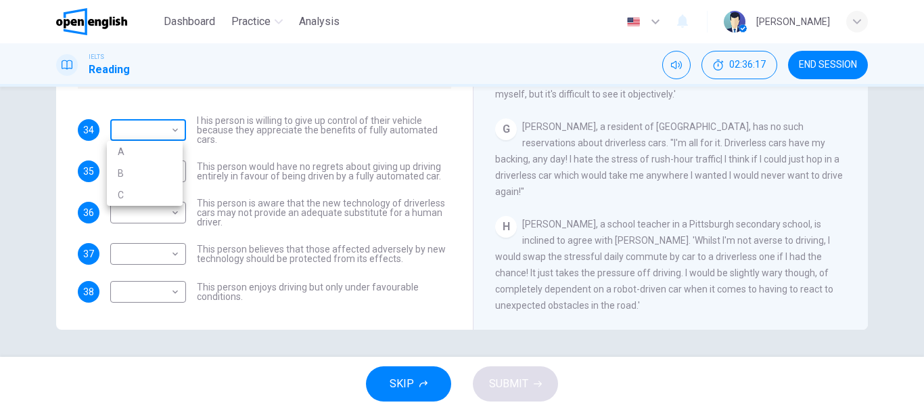
click at [170, 133] on body "This site uses cookies, as explained in our Privacy Policy . If you agree to th…" at bounding box center [462, 205] width 924 height 411
click at [158, 172] on li "B" at bounding box center [145, 173] width 76 height 22
type input "*"
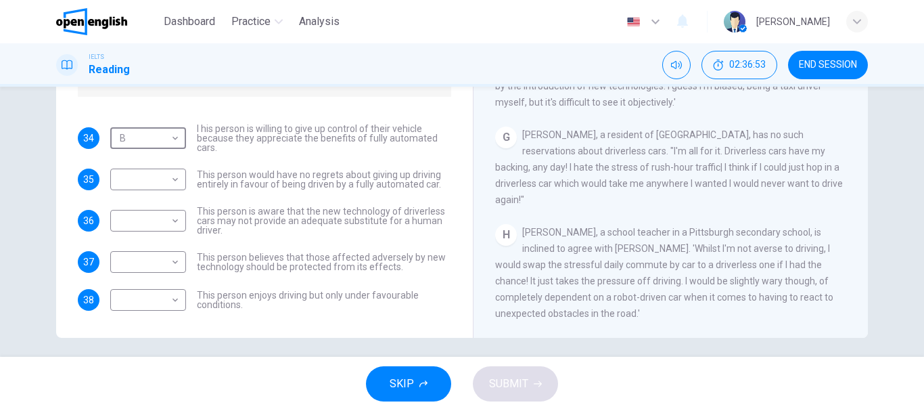
scroll to position [249, 0]
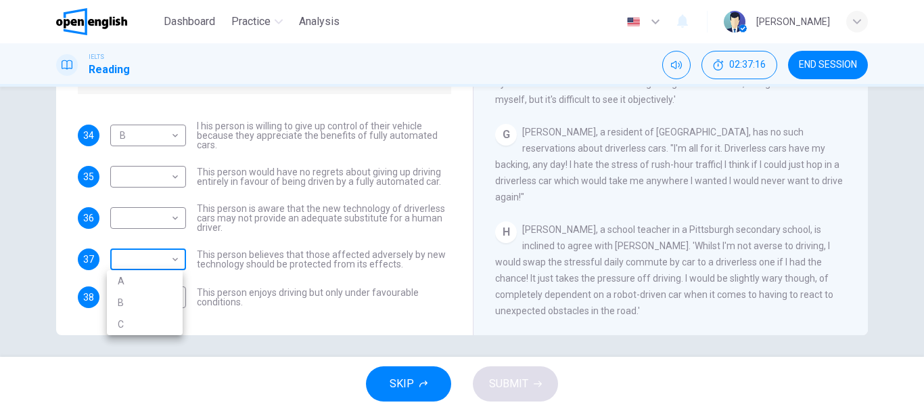
click at [167, 256] on body "This site uses cookies, as explained in our Privacy Policy . If you agree to th…" at bounding box center [462, 205] width 924 height 411
click at [164, 277] on li "A" at bounding box center [145, 281] width 76 height 22
type input "*"
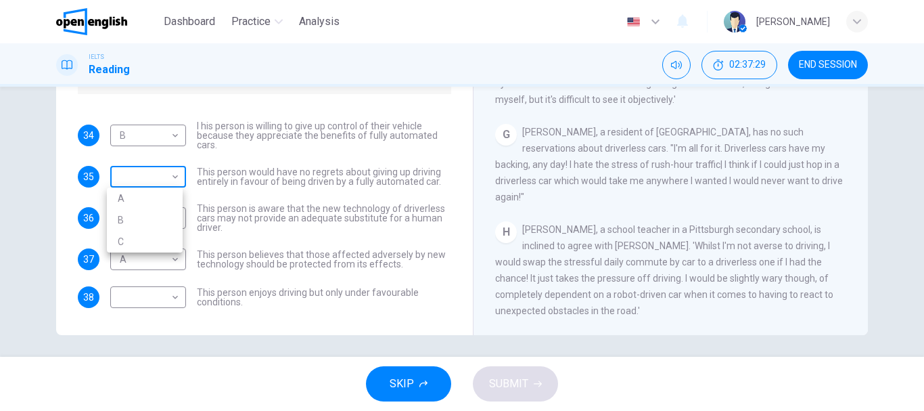
click at [171, 179] on body "This site uses cookies, as explained in our Privacy Policy . If you agree to th…" at bounding box center [462, 205] width 924 height 411
click at [163, 216] on li "B" at bounding box center [145, 220] width 76 height 22
type input "*"
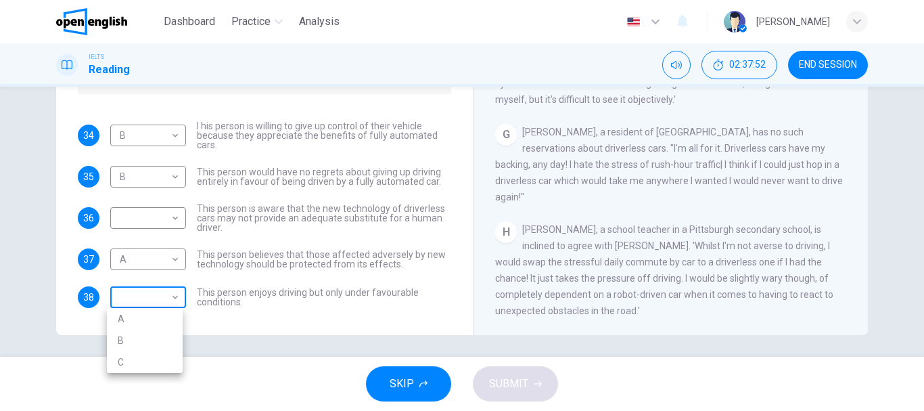
click at [168, 298] on body "This site uses cookies, as explained in our Privacy Policy . If you agree to th…" at bounding box center [462, 205] width 924 height 411
click at [159, 361] on li "C" at bounding box center [145, 362] width 76 height 22
type input "*"
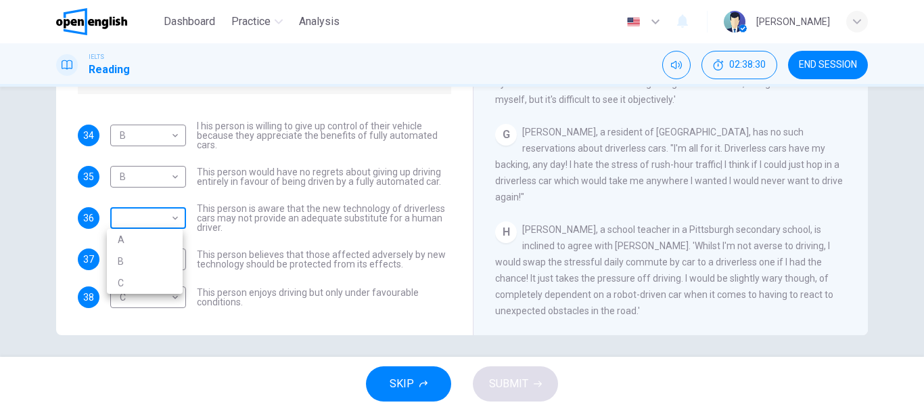
click at [174, 216] on body "This site uses cookies, as explained in our Privacy Policy . If you agree to th…" at bounding box center [462, 205] width 924 height 411
click at [162, 246] on li "A" at bounding box center [145, 240] width 76 height 22
type input "*"
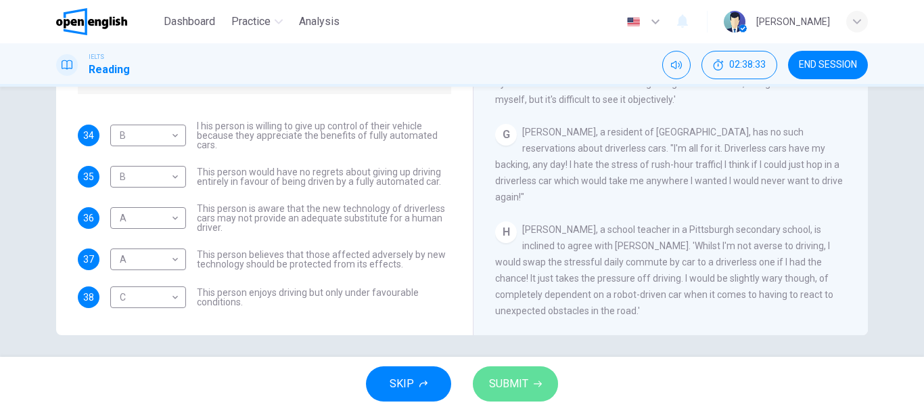
click at [514, 390] on span "SUBMIT" at bounding box center [508, 383] width 39 height 19
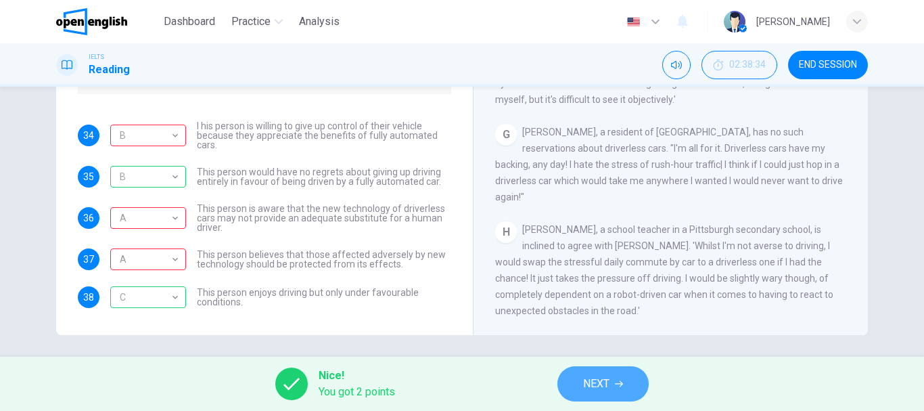
click at [600, 384] on span "NEXT" at bounding box center [596, 383] width 26 height 19
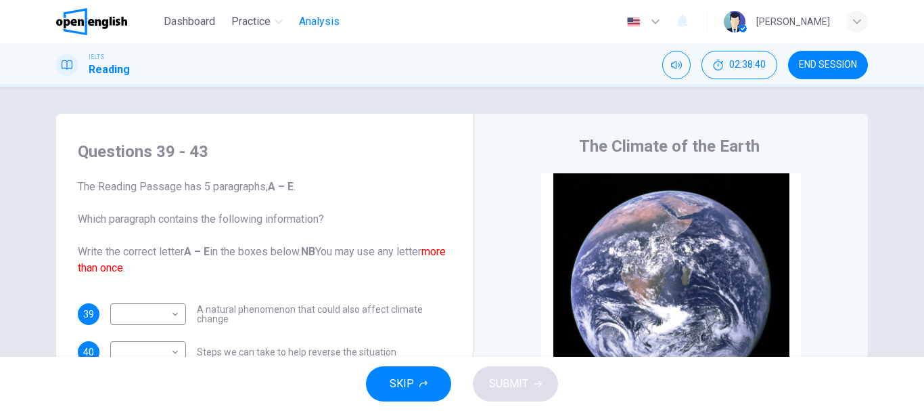
click at [321, 22] on span "Analysis" at bounding box center [319, 22] width 41 height 16
